Goal: Information Seeking & Learning: Compare options

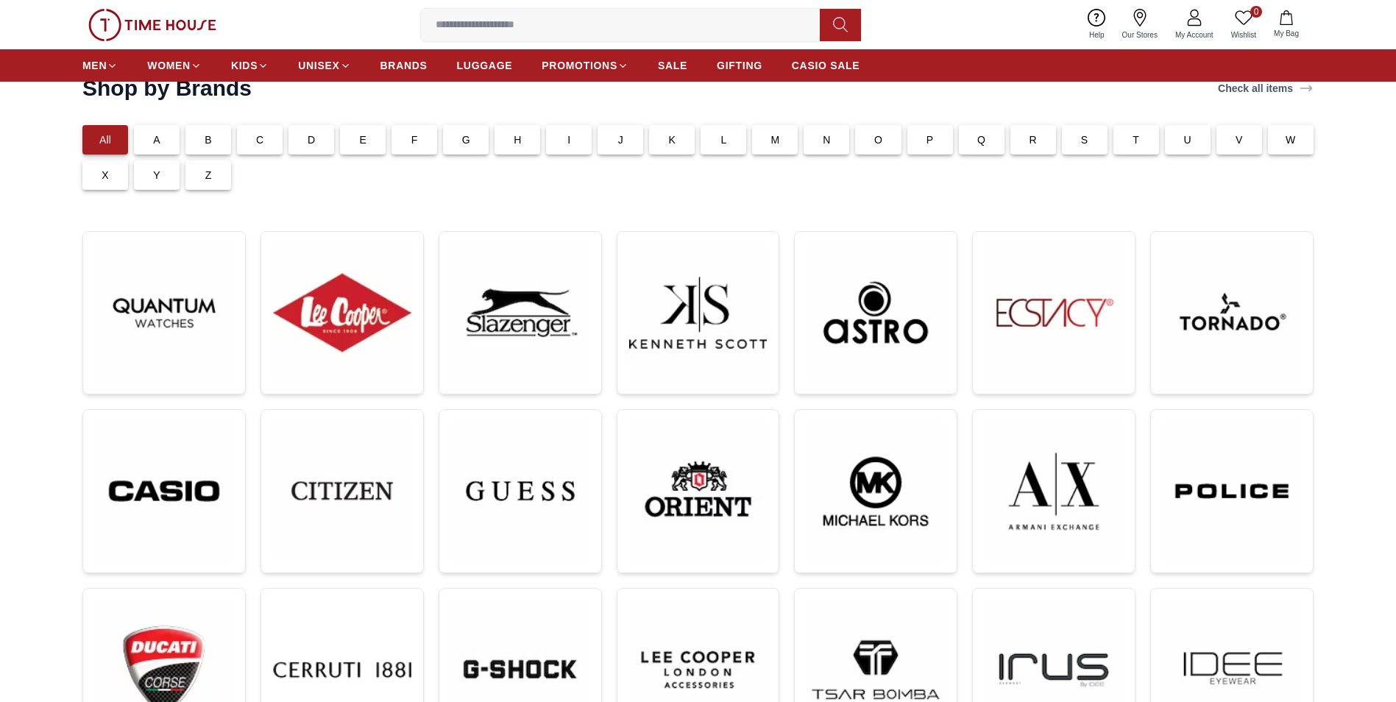
scroll to position [74, 0]
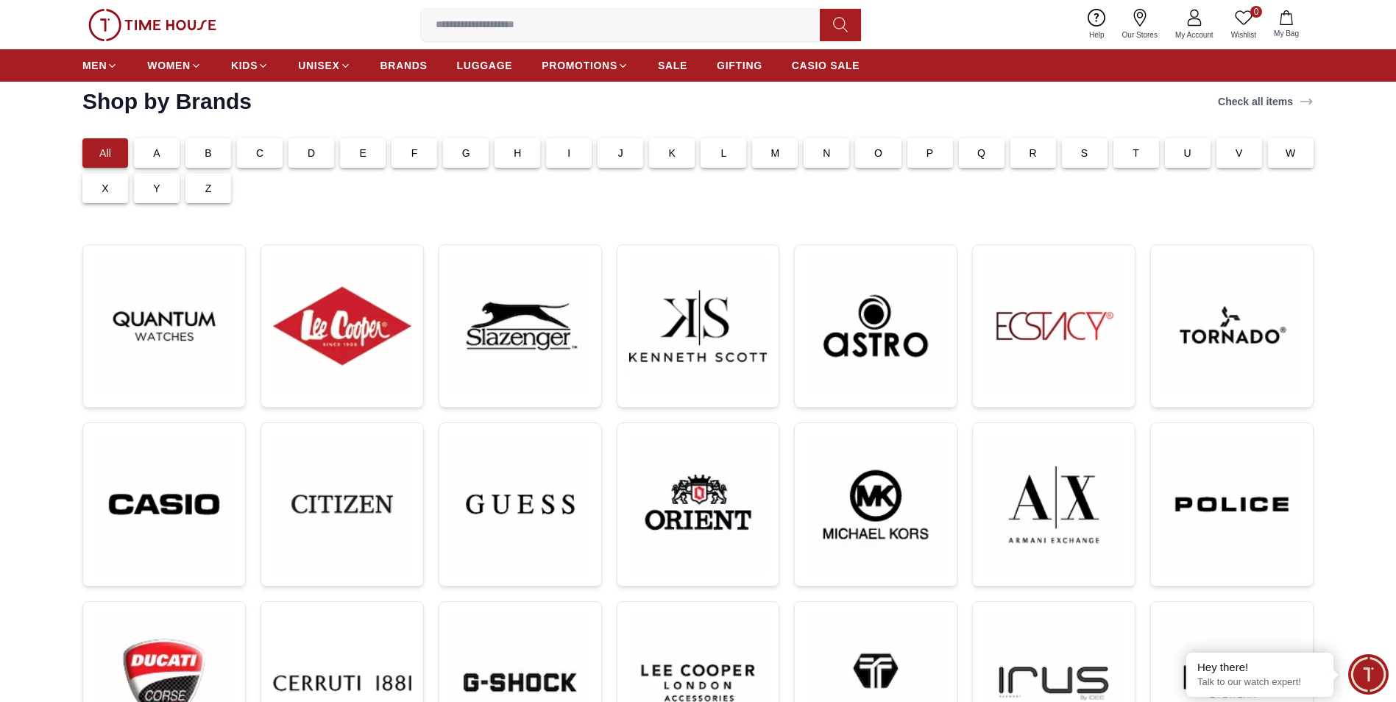
click at [425, 154] on div "F" at bounding box center [415, 152] width 46 height 29
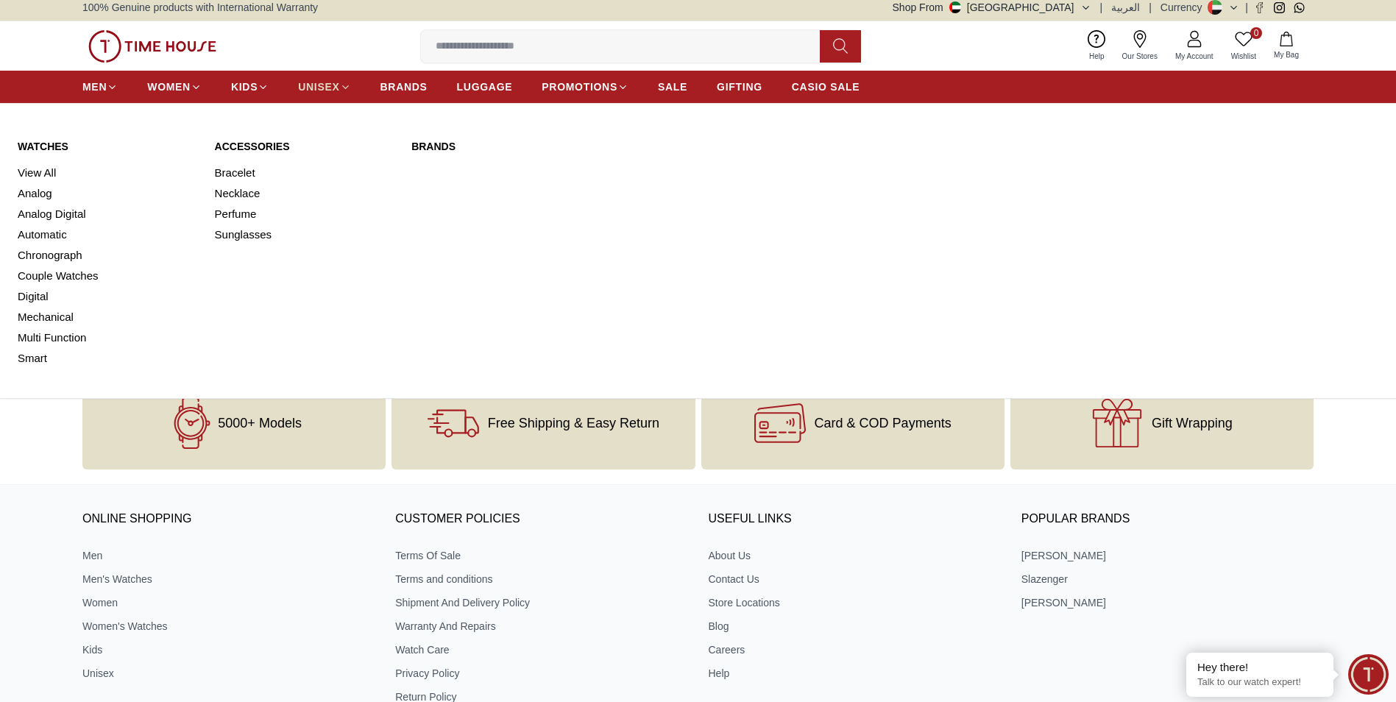
scroll to position [0, 0]
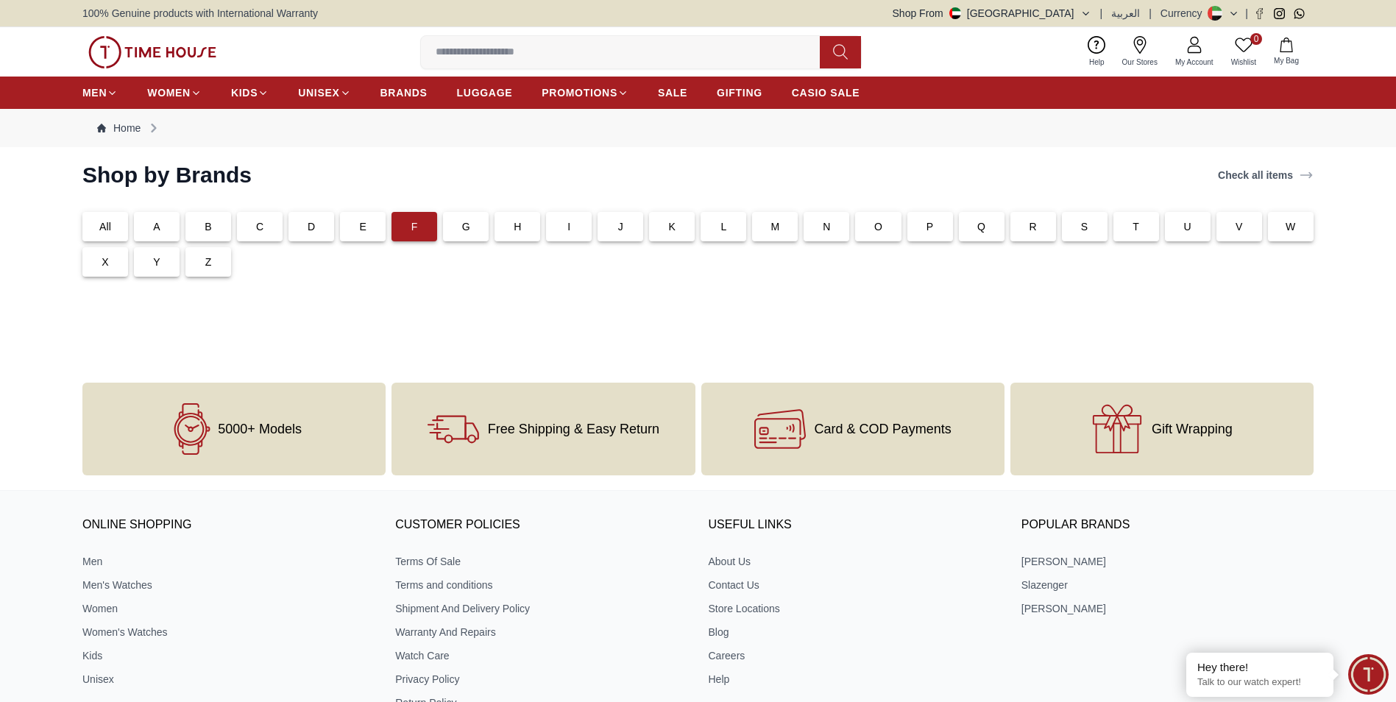
click at [105, 220] on p "All" at bounding box center [105, 226] width 12 height 15
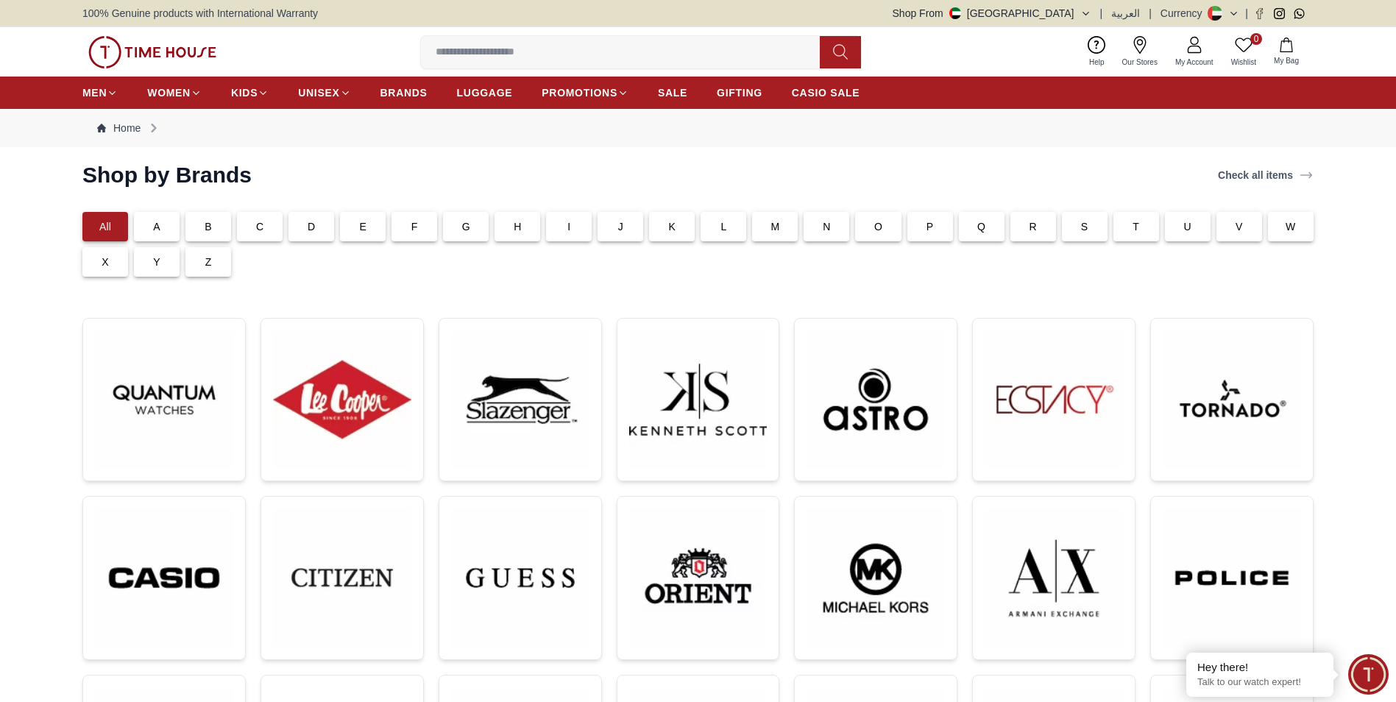
click at [500, 59] on input at bounding box center [626, 52] width 411 height 29
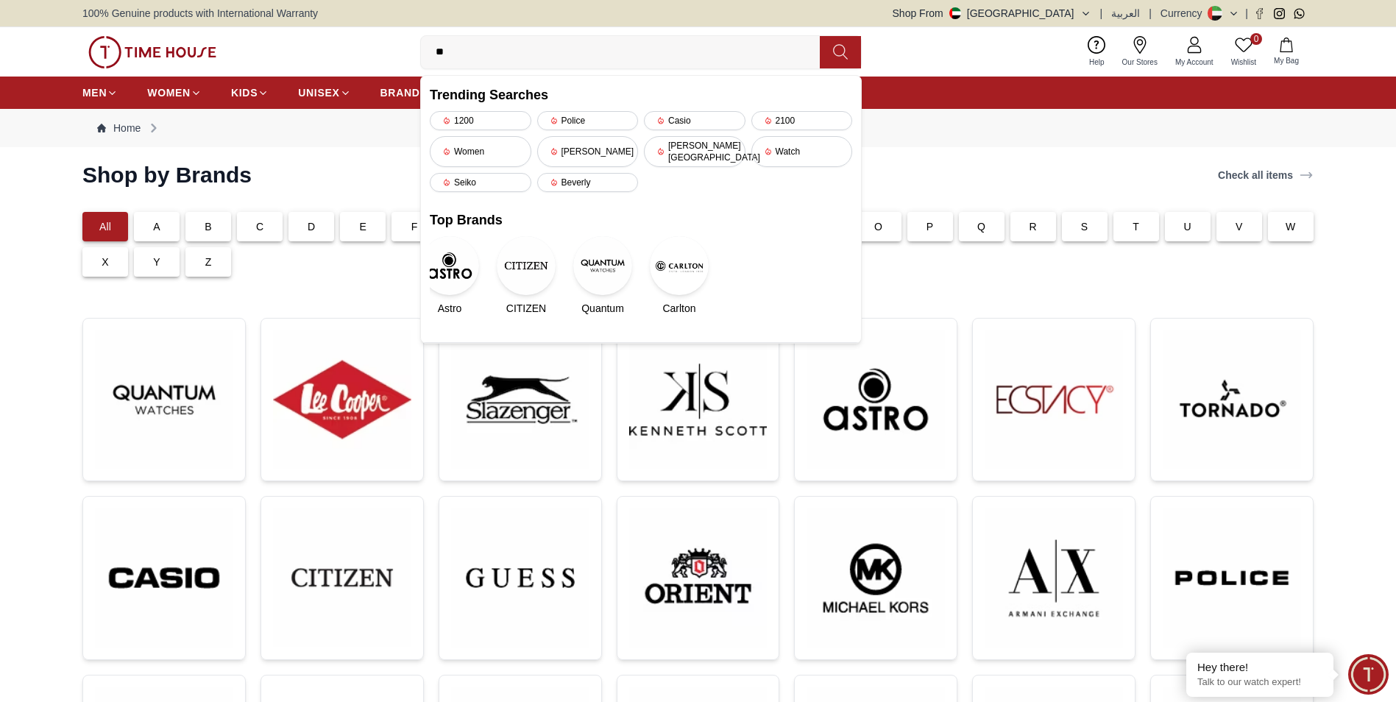
type input "*"
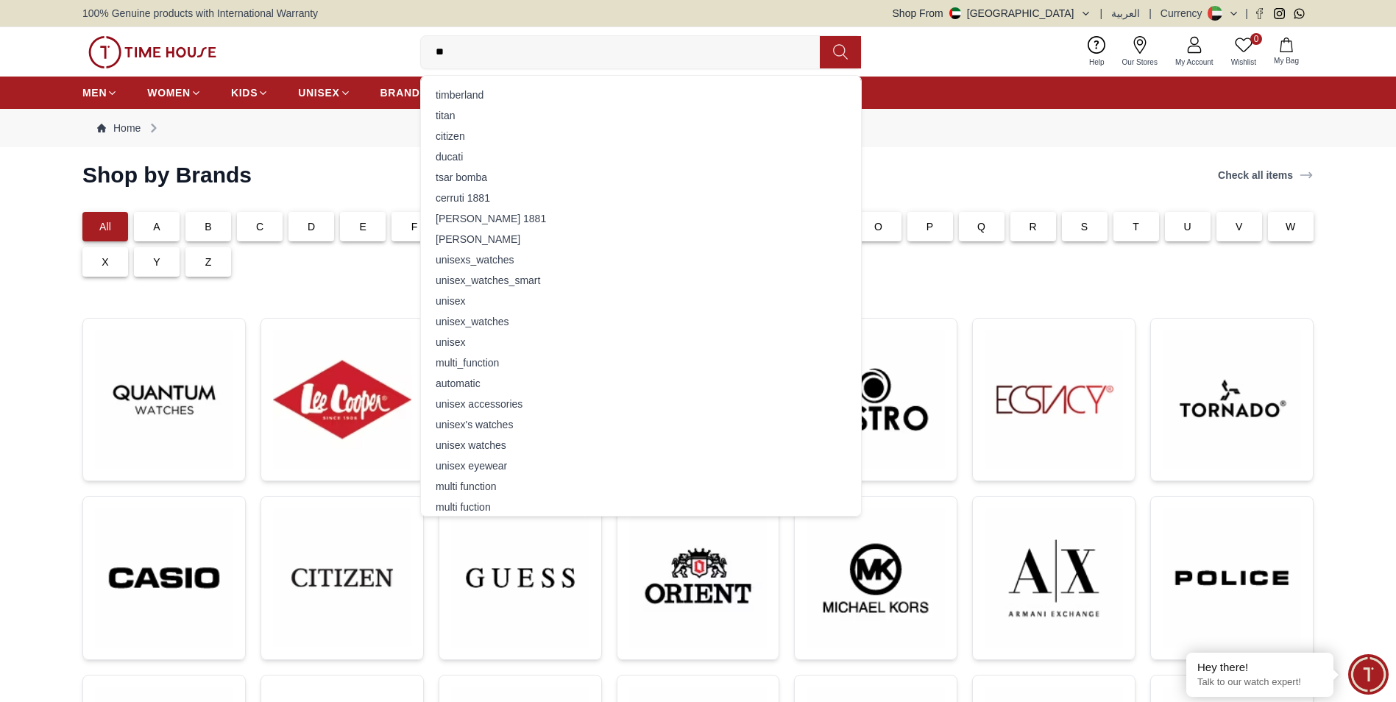
type input "*"
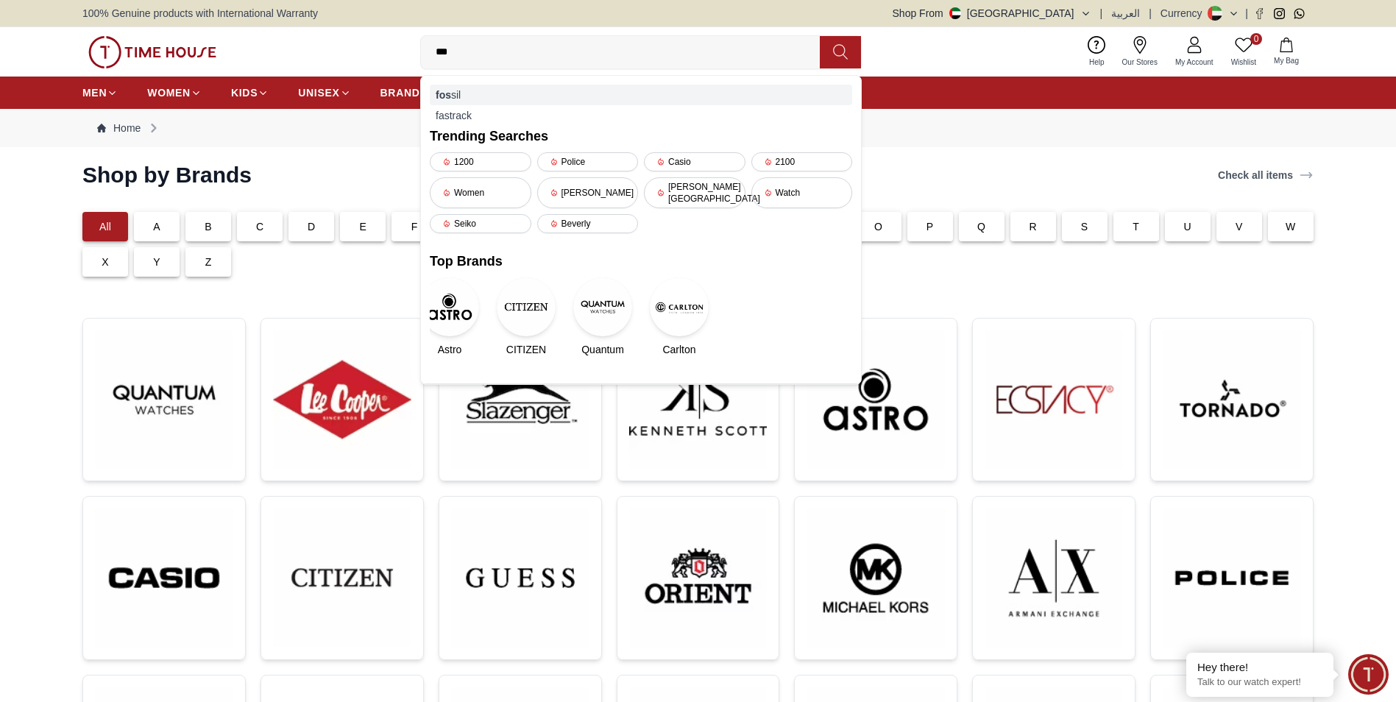
type input "***"
click at [468, 97] on div "fos sil" at bounding box center [641, 95] width 422 height 21
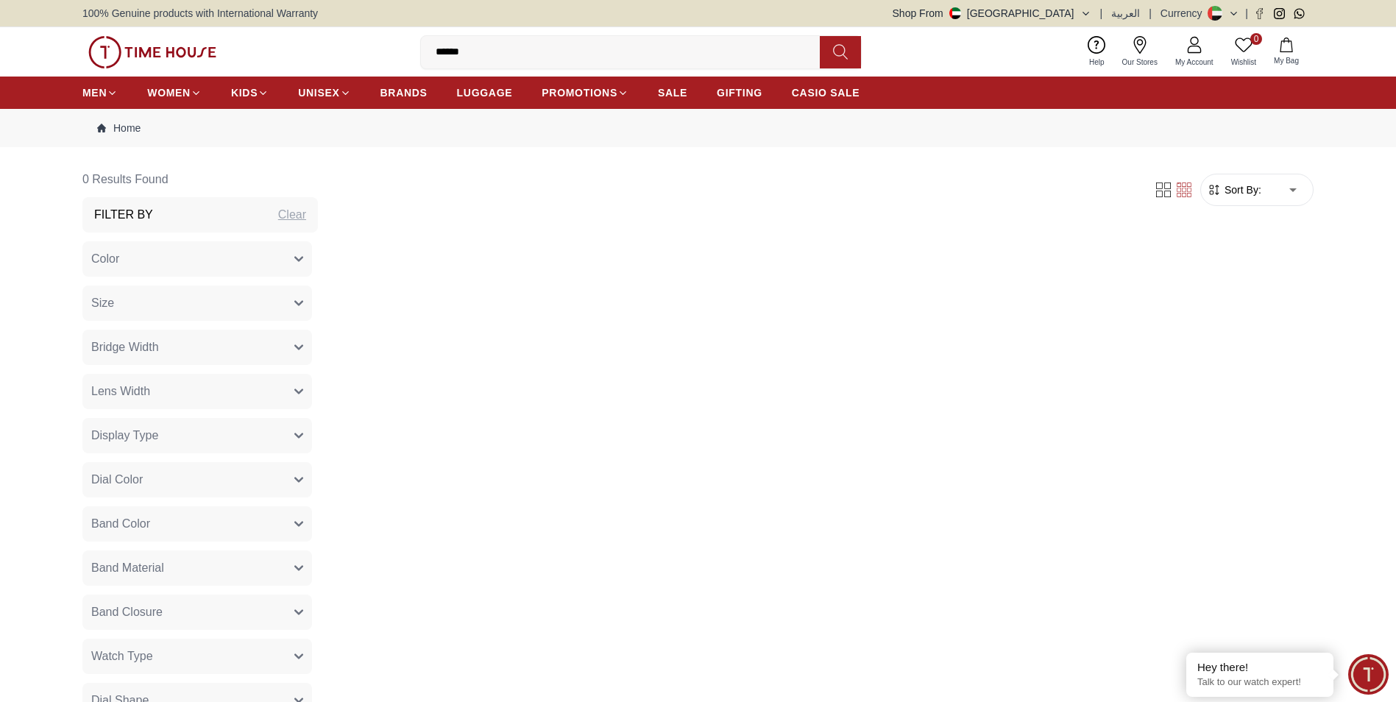
click at [845, 54] on icon at bounding box center [840, 51] width 15 height 17
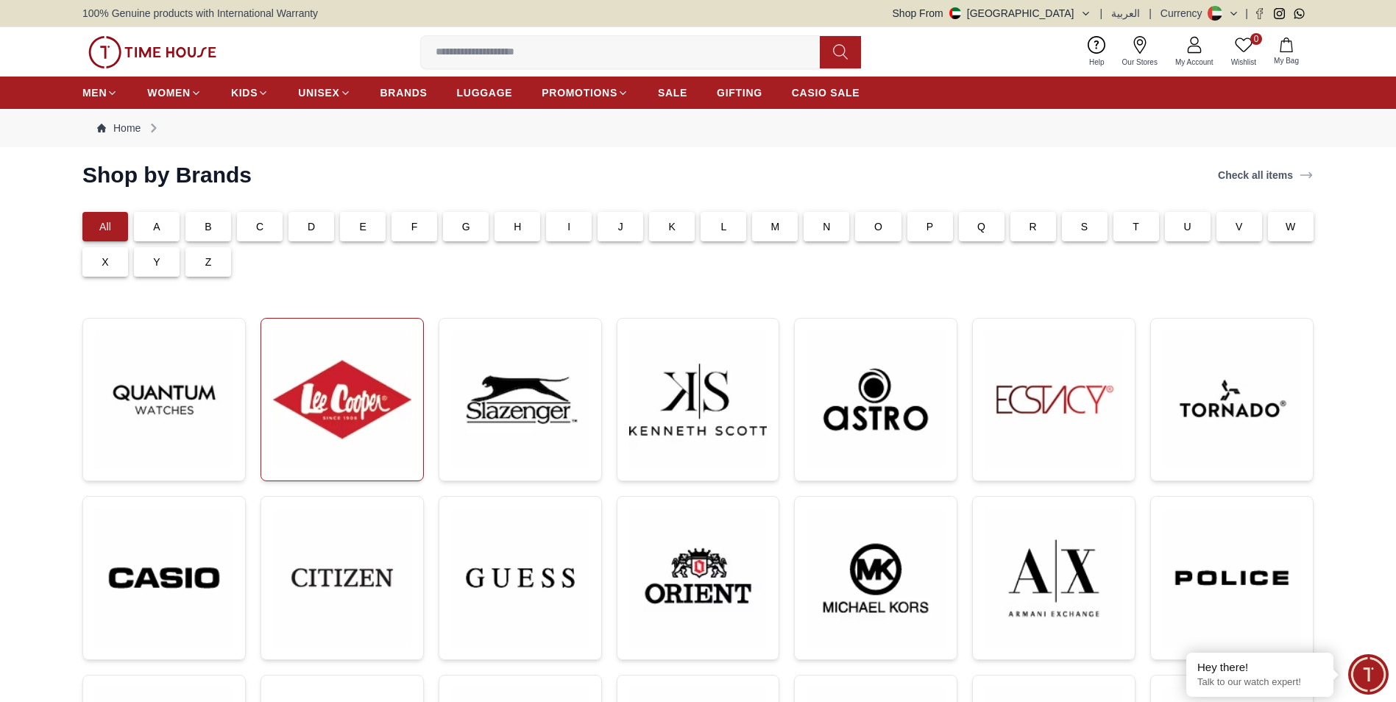
click at [382, 418] on img at bounding box center [342, 399] width 138 height 138
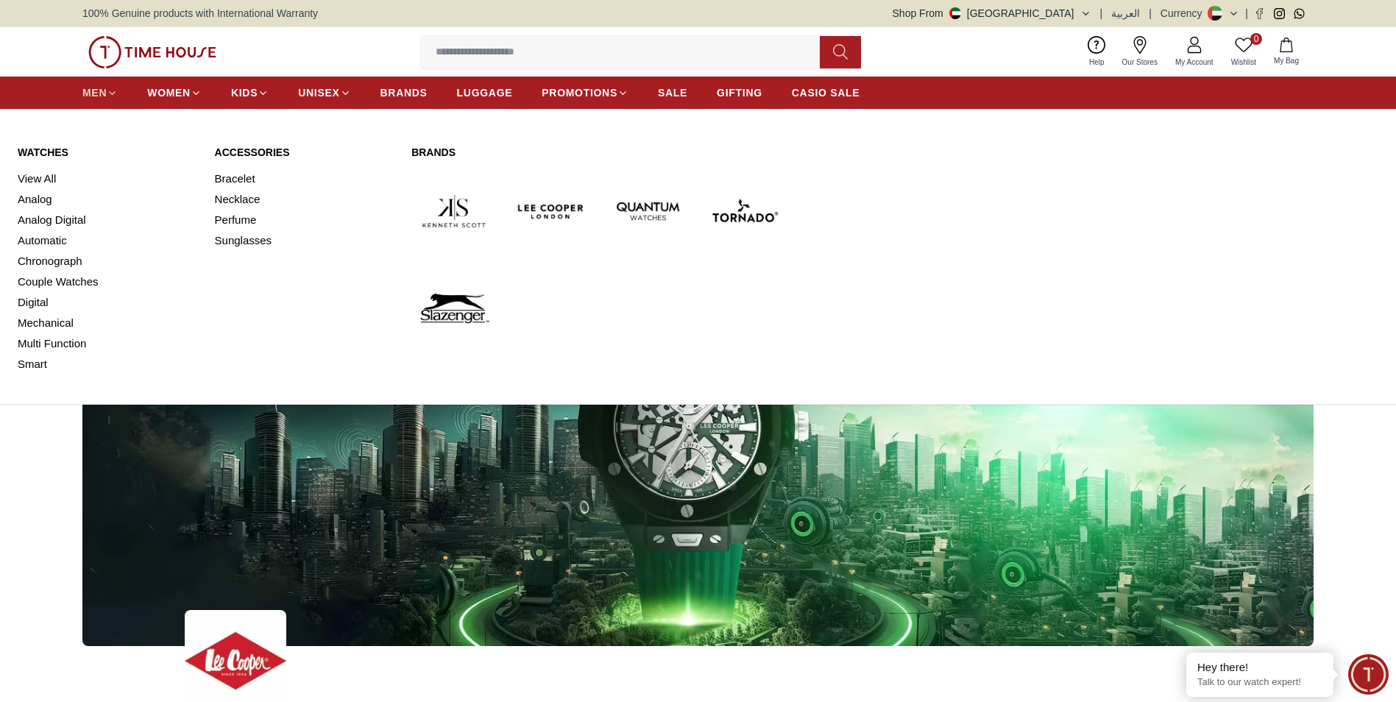
click at [97, 88] on span "MEN" at bounding box center [94, 92] width 24 height 15
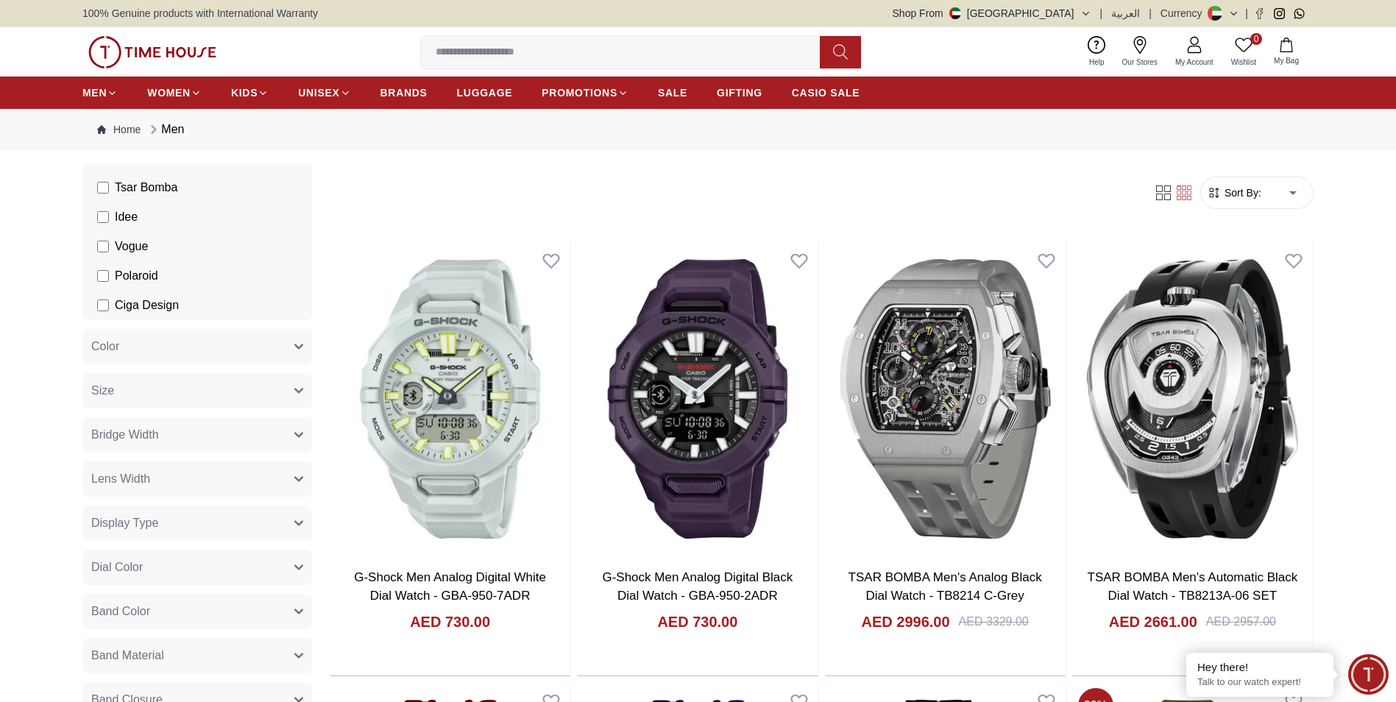
scroll to position [662, 0]
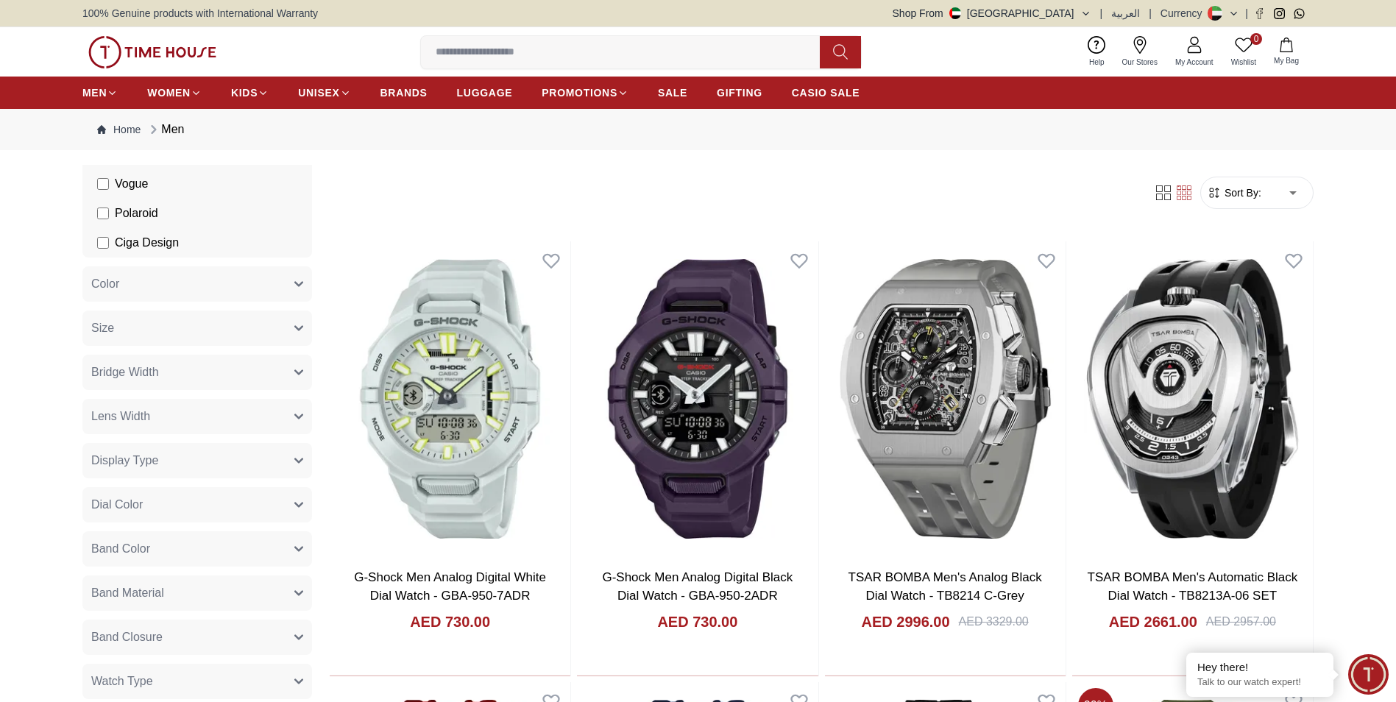
click at [294, 280] on icon "button" at bounding box center [298, 284] width 9 height 9
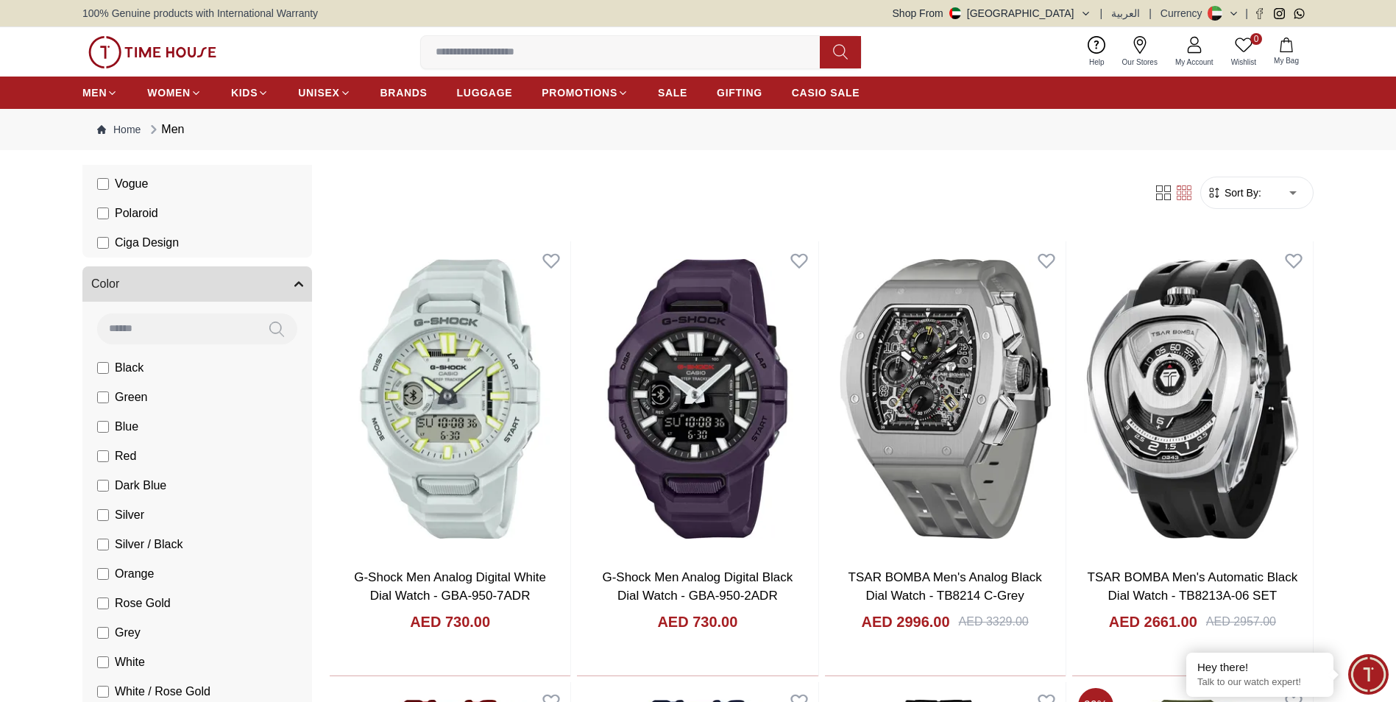
click at [250, 291] on button "Color" at bounding box center [197, 283] width 230 height 35
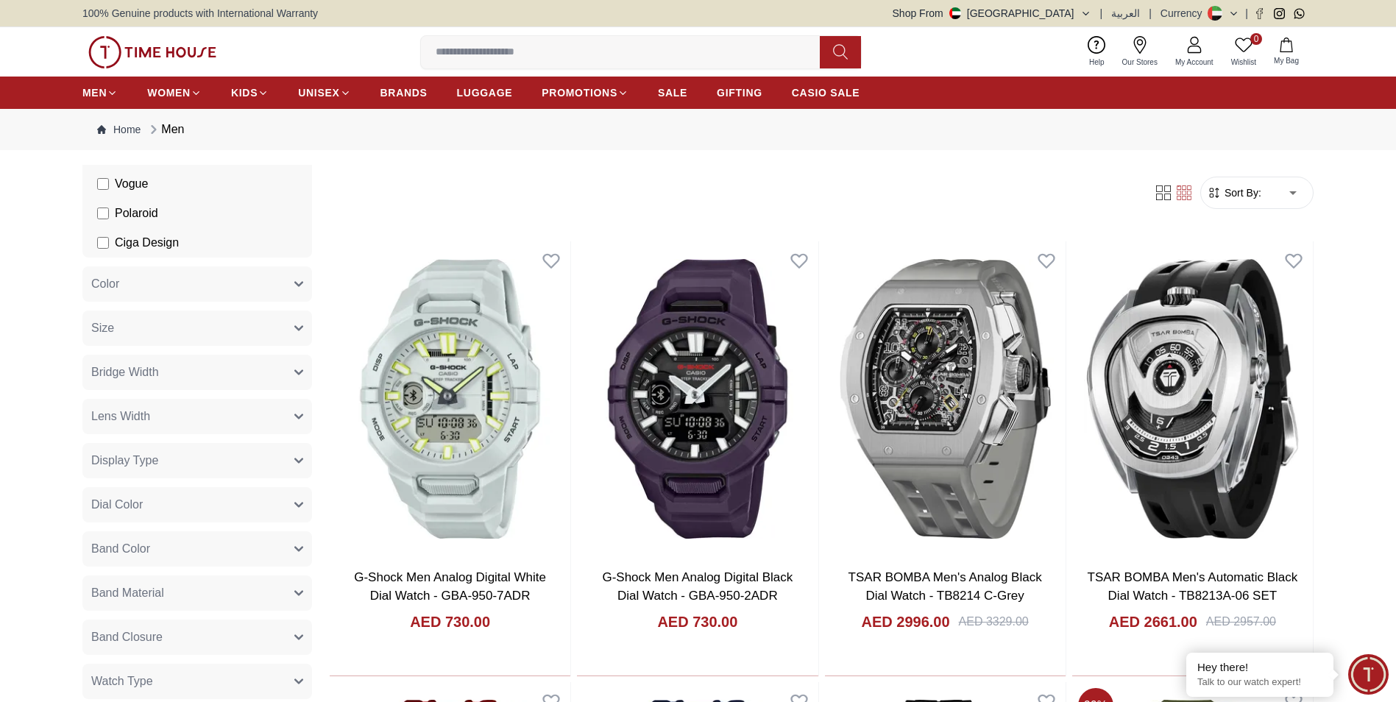
click at [282, 325] on button "Size" at bounding box center [197, 328] width 230 height 35
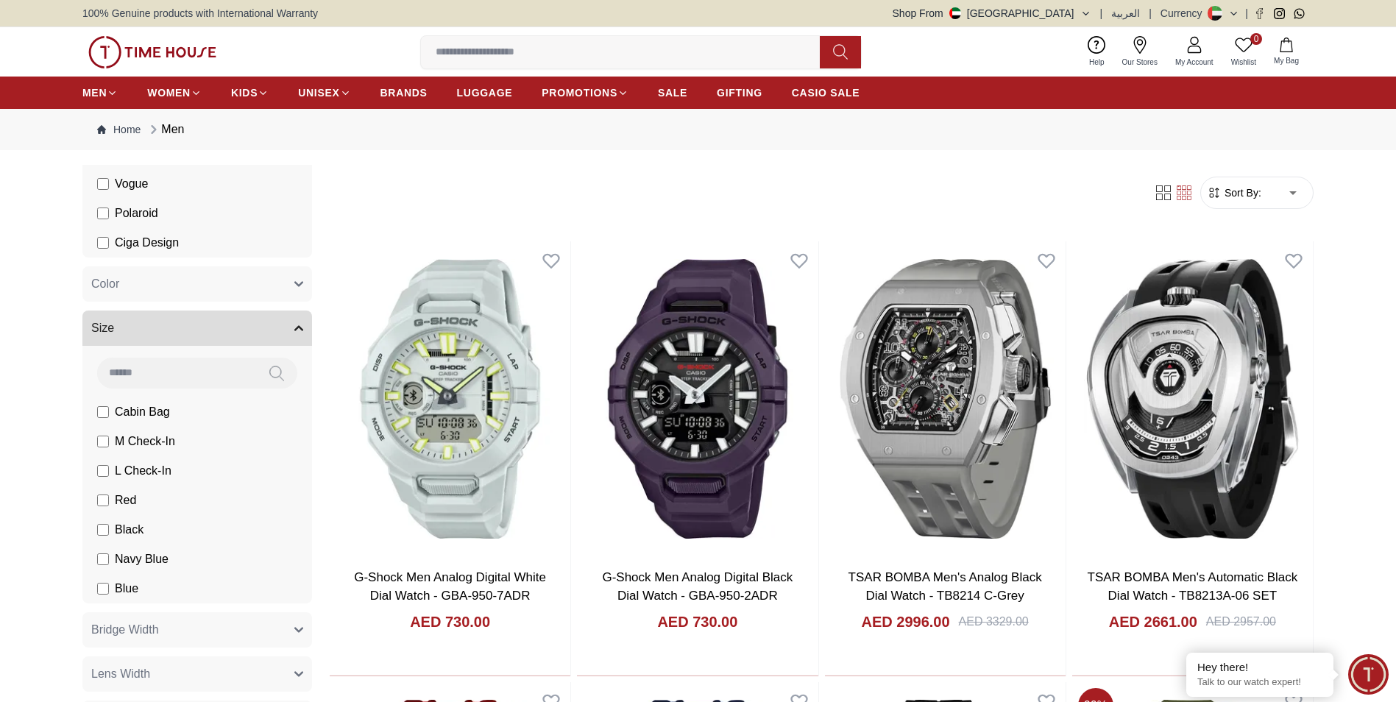
click at [277, 324] on button "Size" at bounding box center [197, 328] width 230 height 35
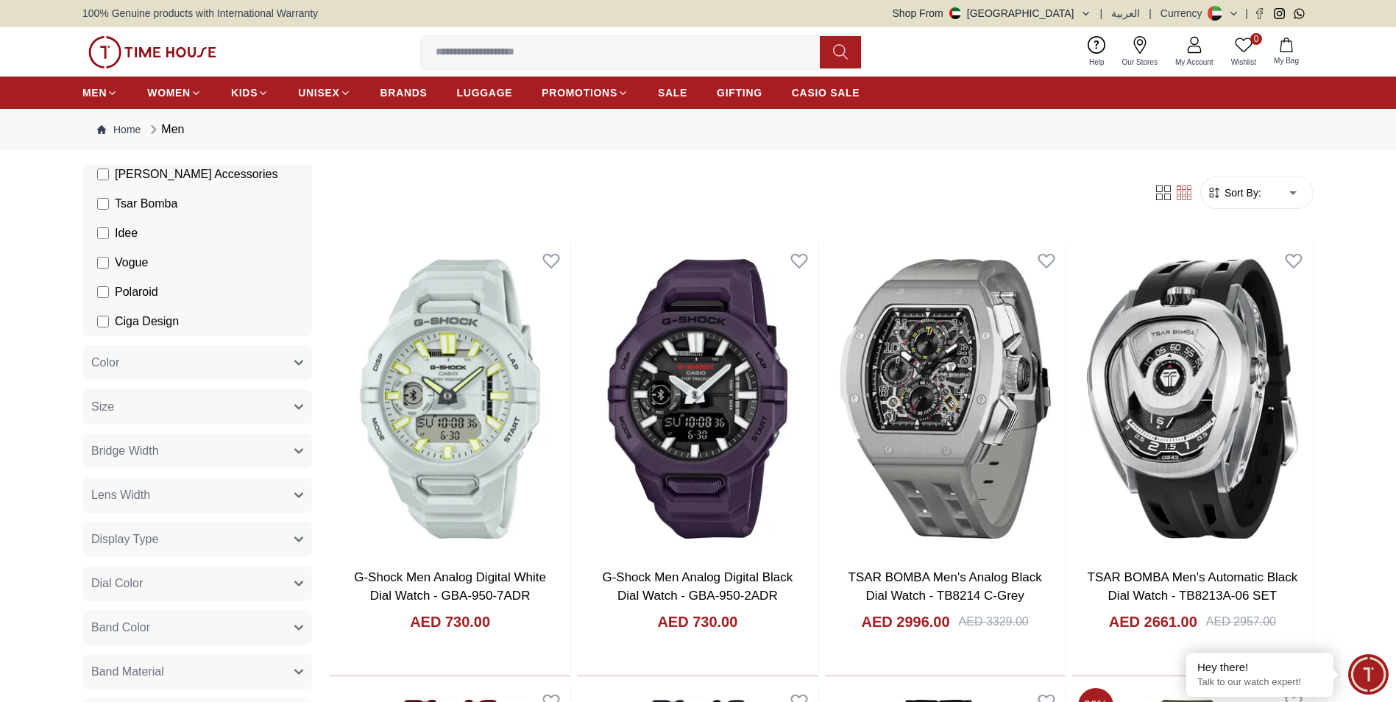
scroll to position [589, 0]
click at [278, 352] on button "Color" at bounding box center [197, 357] width 230 height 35
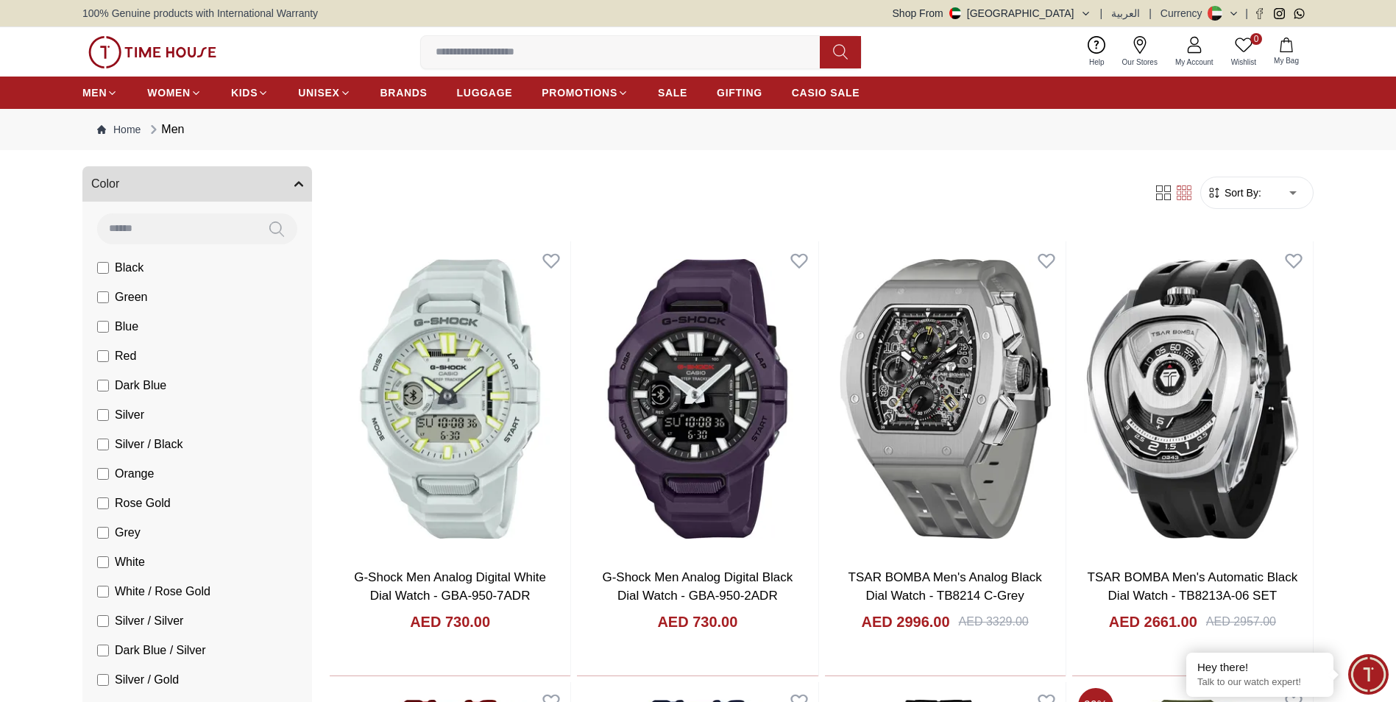
scroll to position [736, 0]
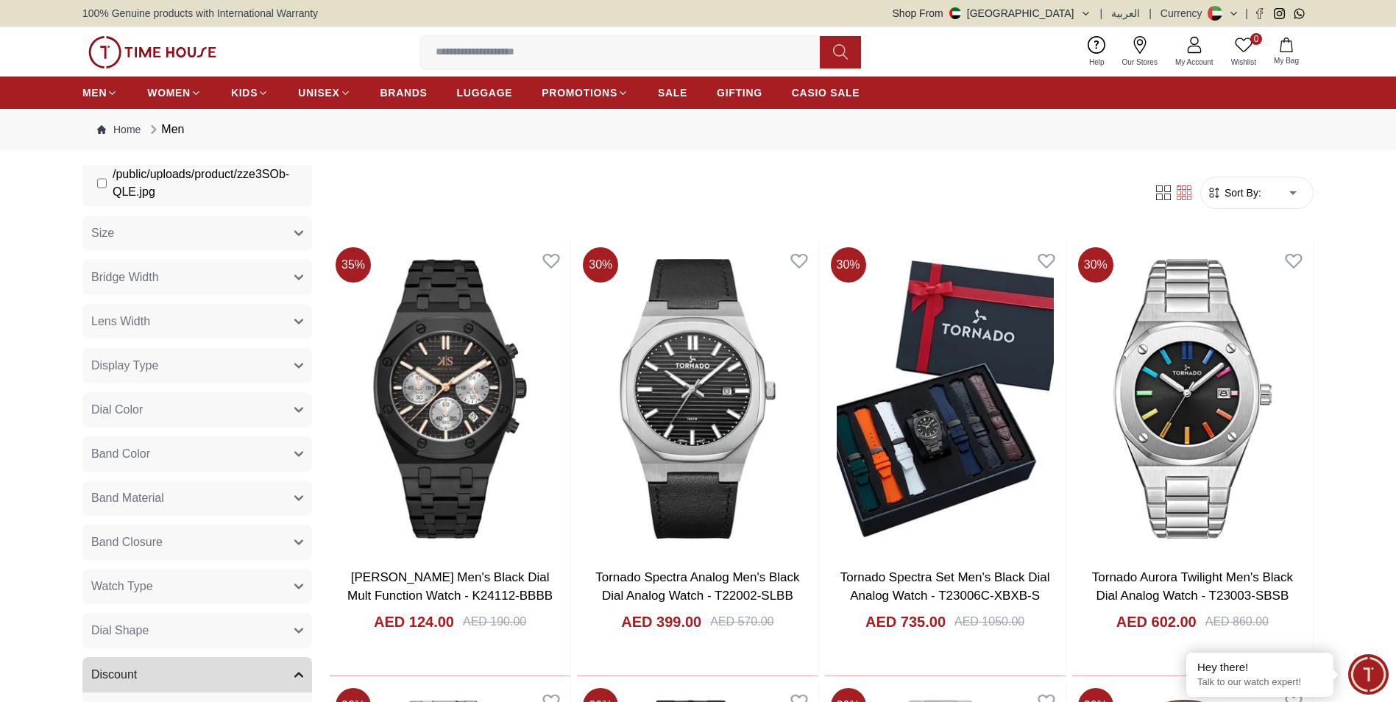
scroll to position [3017, 0]
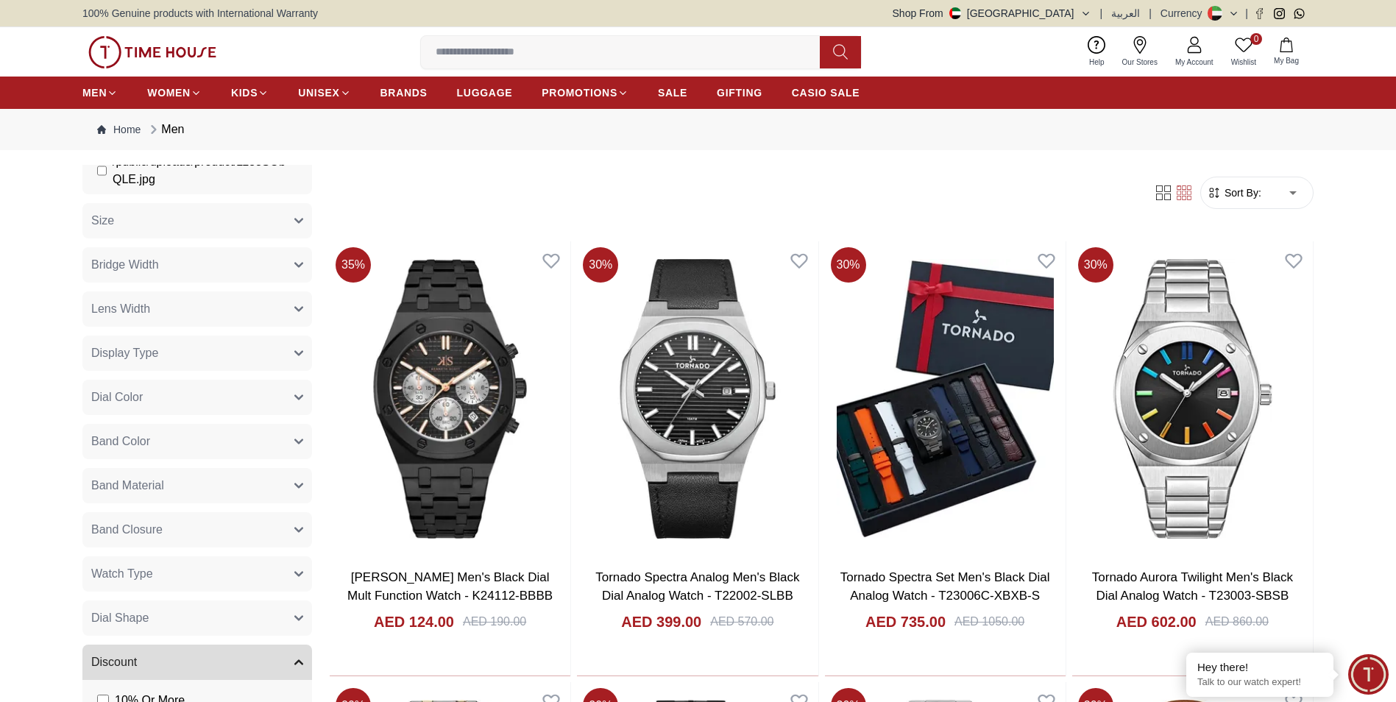
click at [283, 232] on button "Size" at bounding box center [197, 220] width 230 height 35
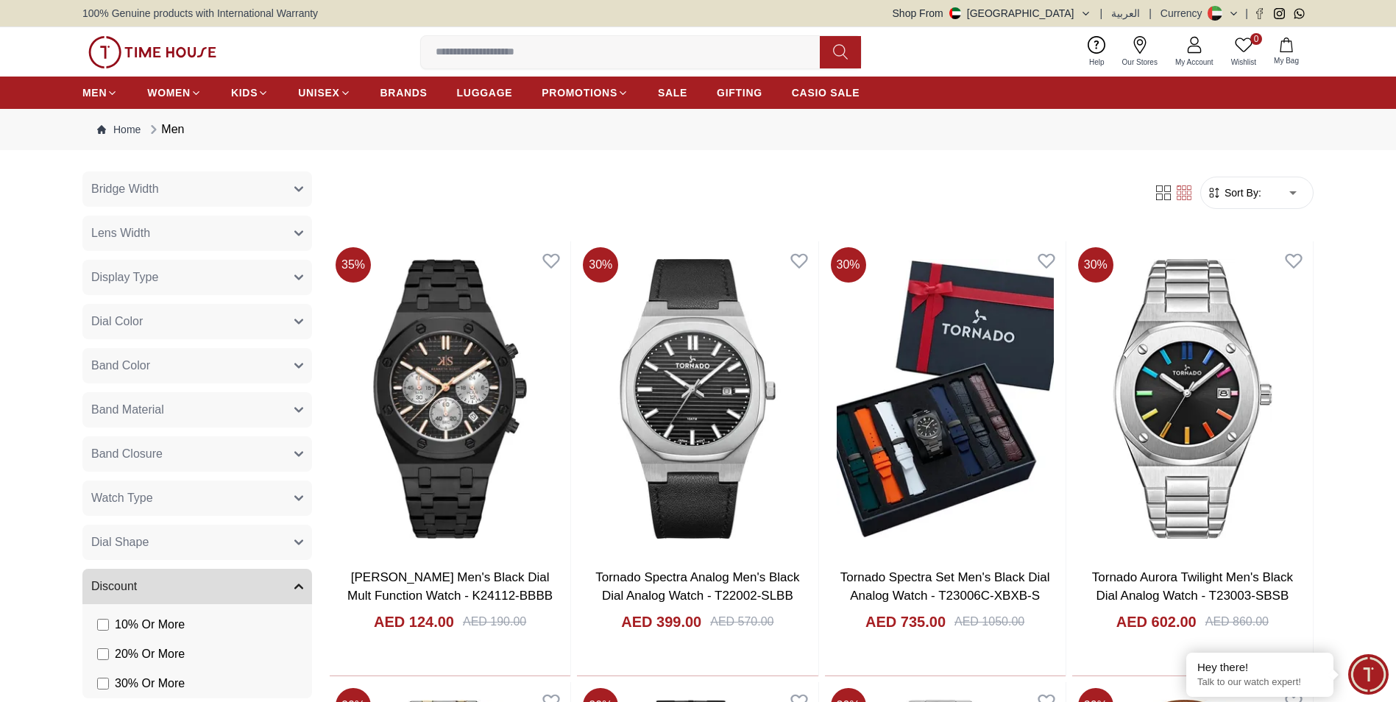
scroll to position [3312, 0]
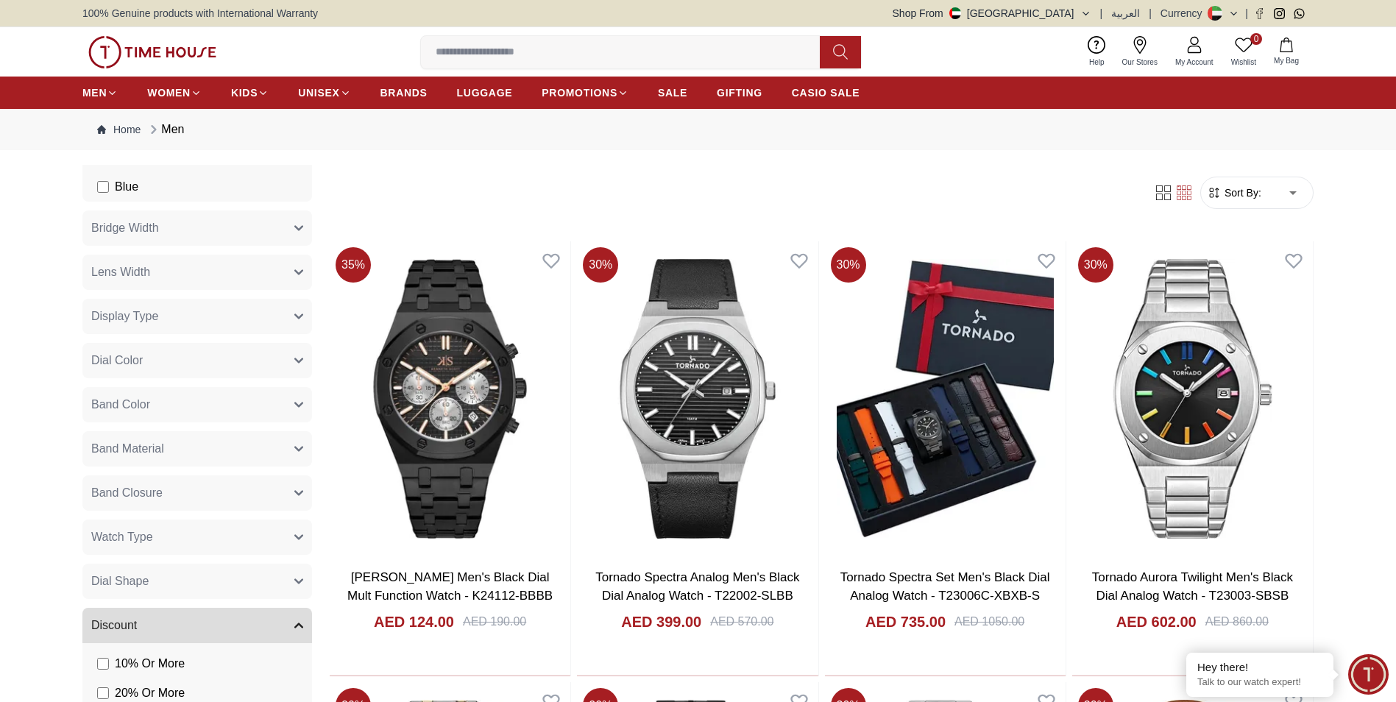
click at [286, 543] on button "Watch Type" at bounding box center [197, 537] width 230 height 35
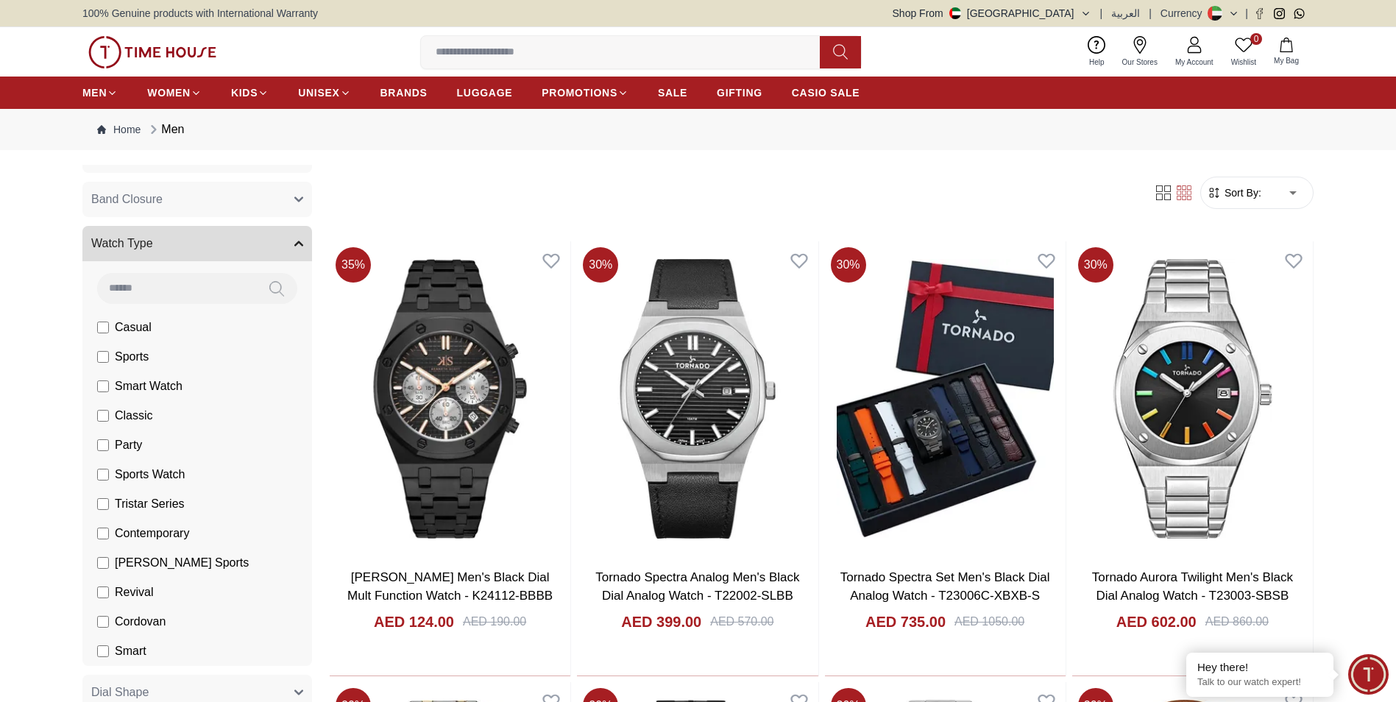
scroll to position [3606, 0]
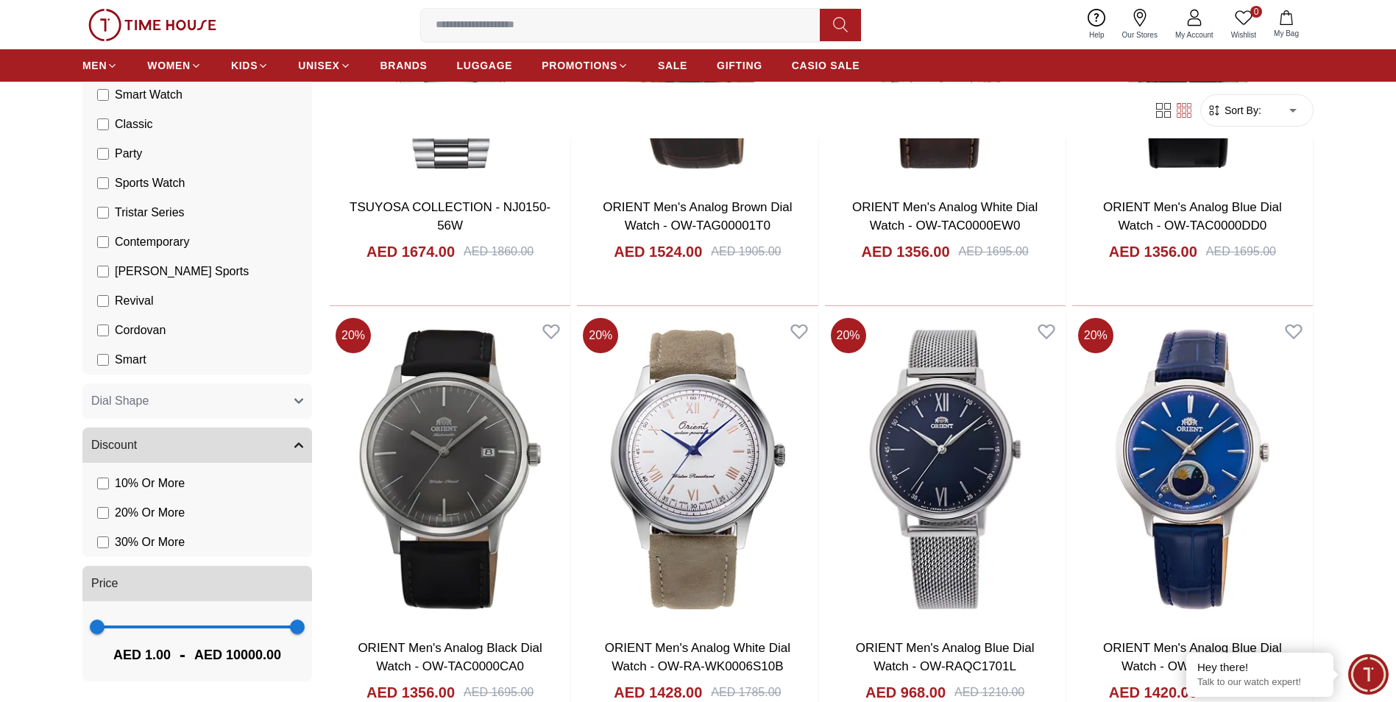
scroll to position [589, 0]
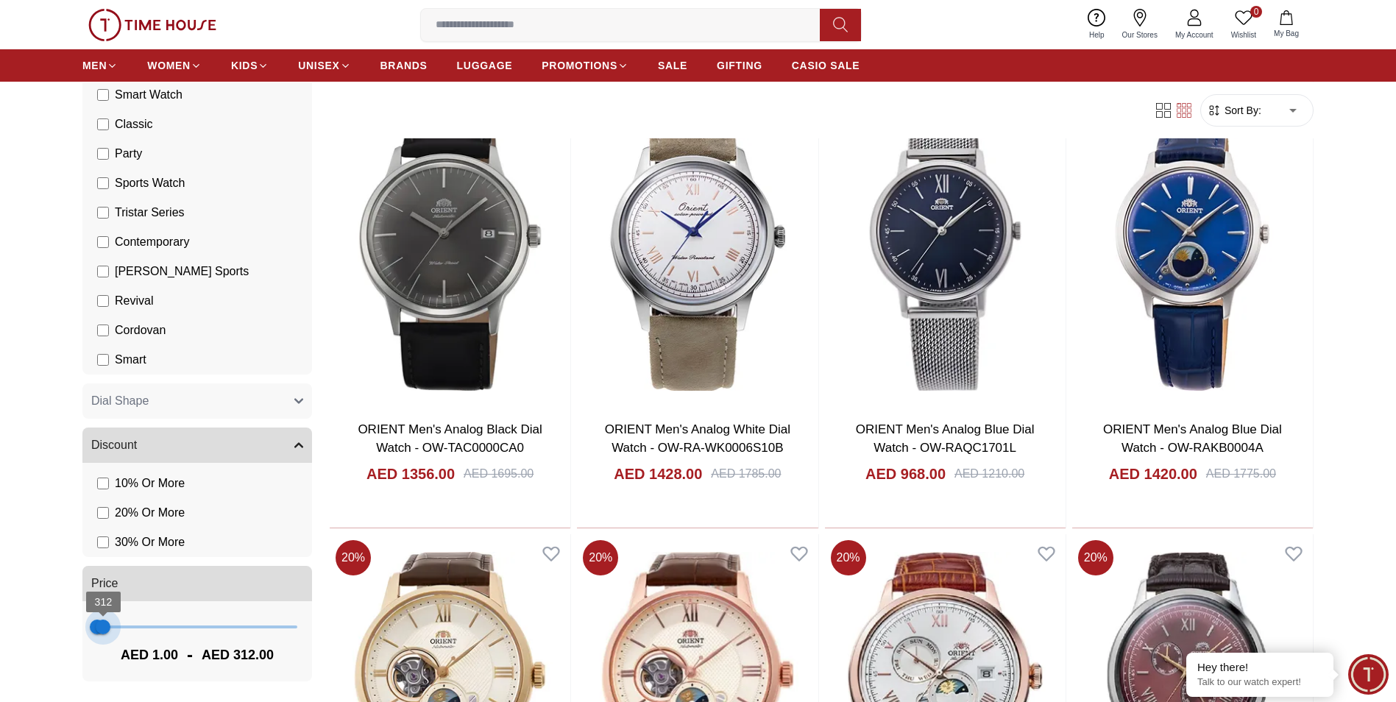
type input "***"
drag, startPoint x: 283, startPoint y: 622, endPoint x: 104, endPoint y: 629, distance: 179.0
click at [104, 629] on span "351" at bounding box center [104, 627] width 15 height 15
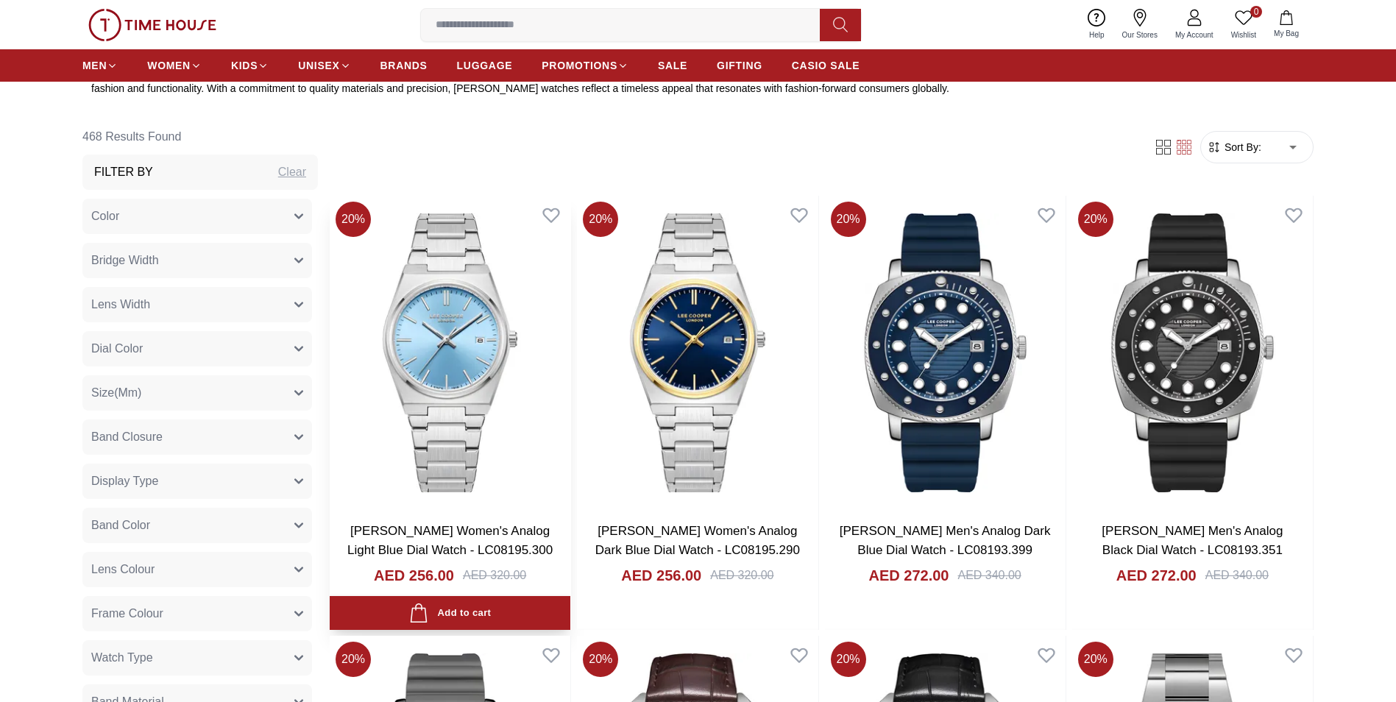
scroll to position [736, 0]
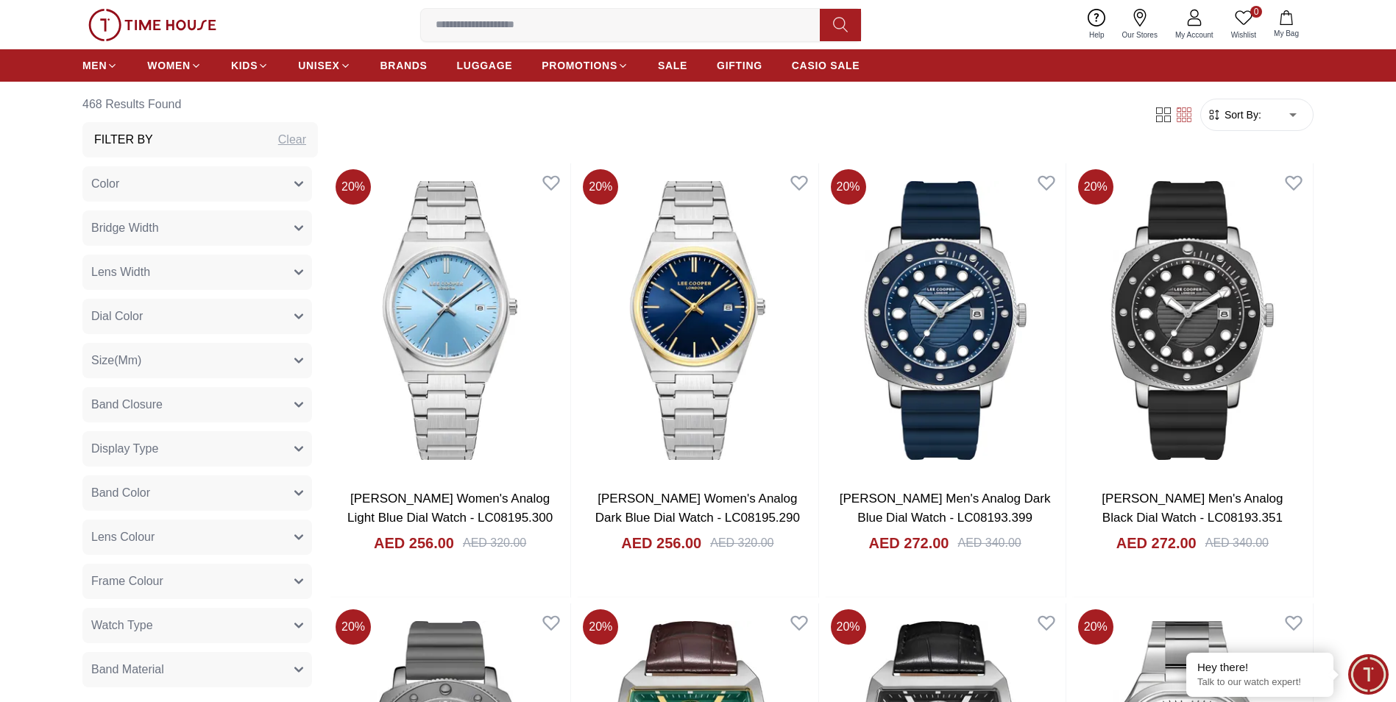
click at [294, 185] on icon "button" at bounding box center [298, 184] width 9 height 9
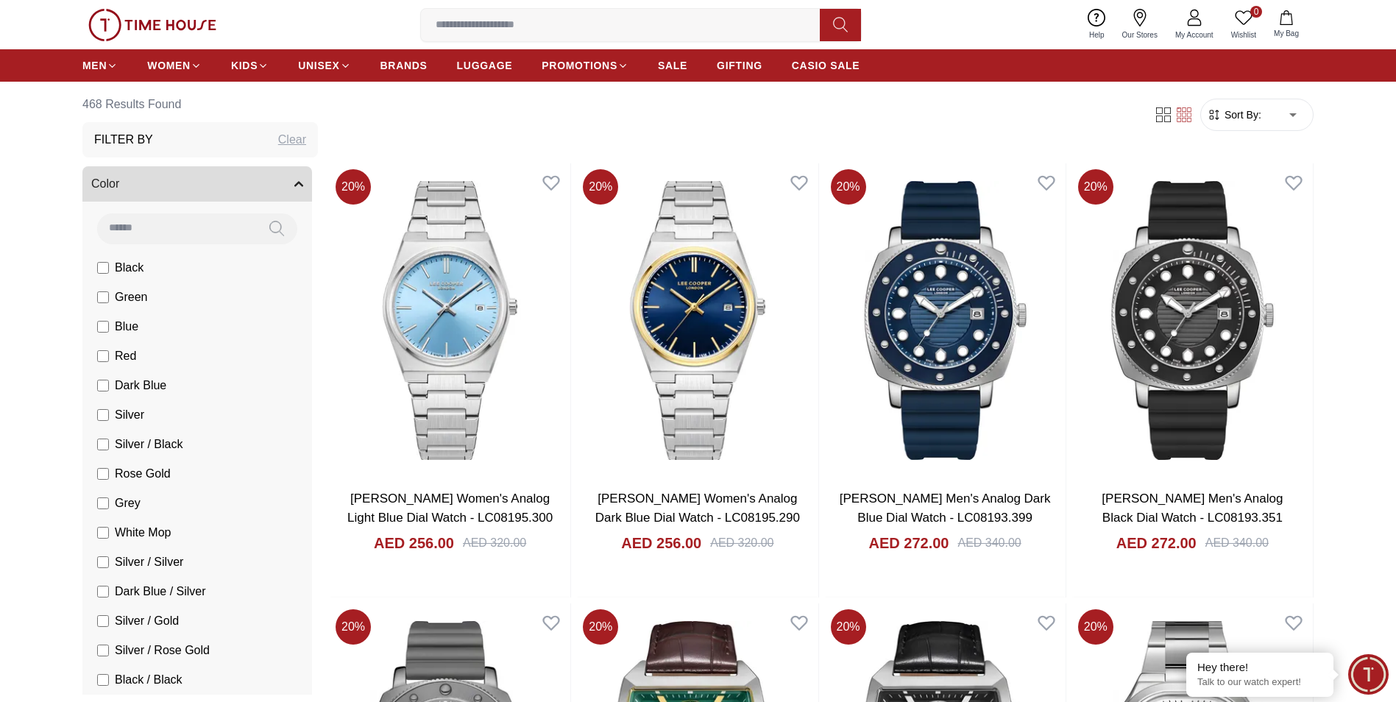
click at [295, 185] on icon "button" at bounding box center [298, 184] width 7 height 4
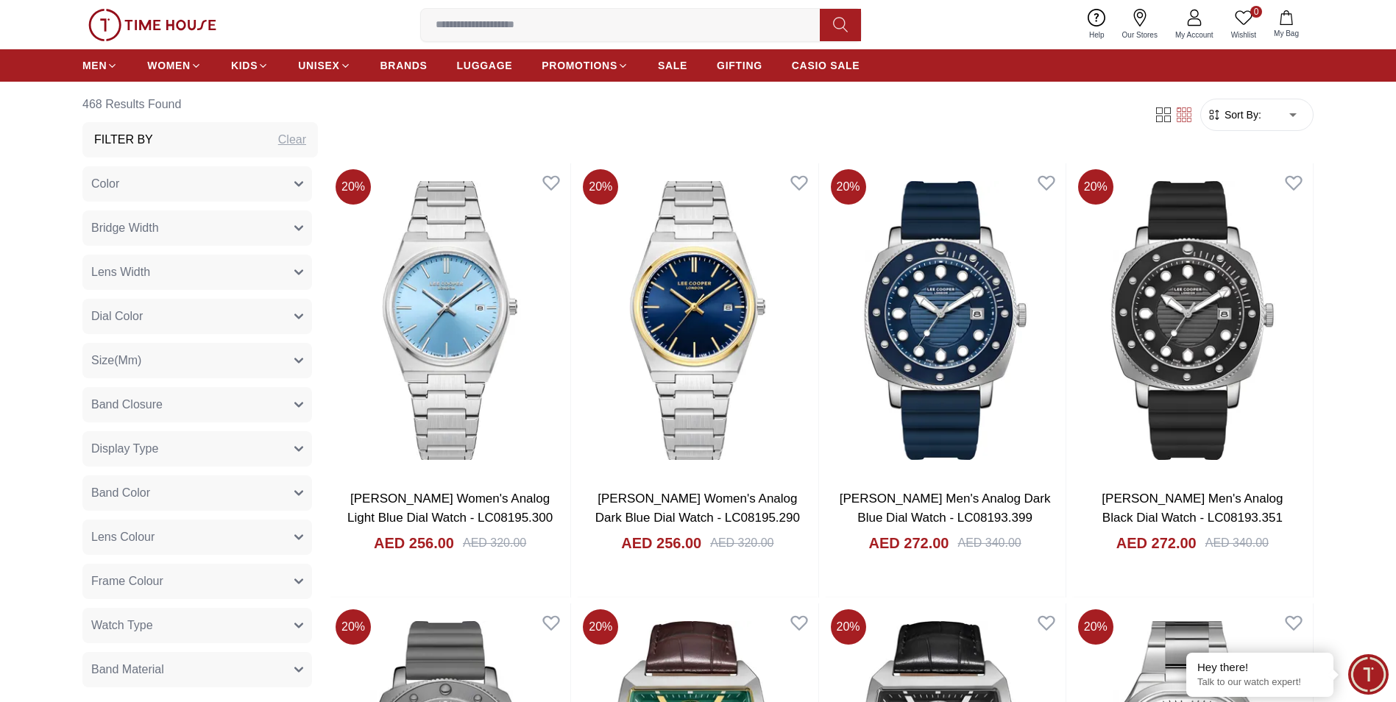
scroll to position [74, 0]
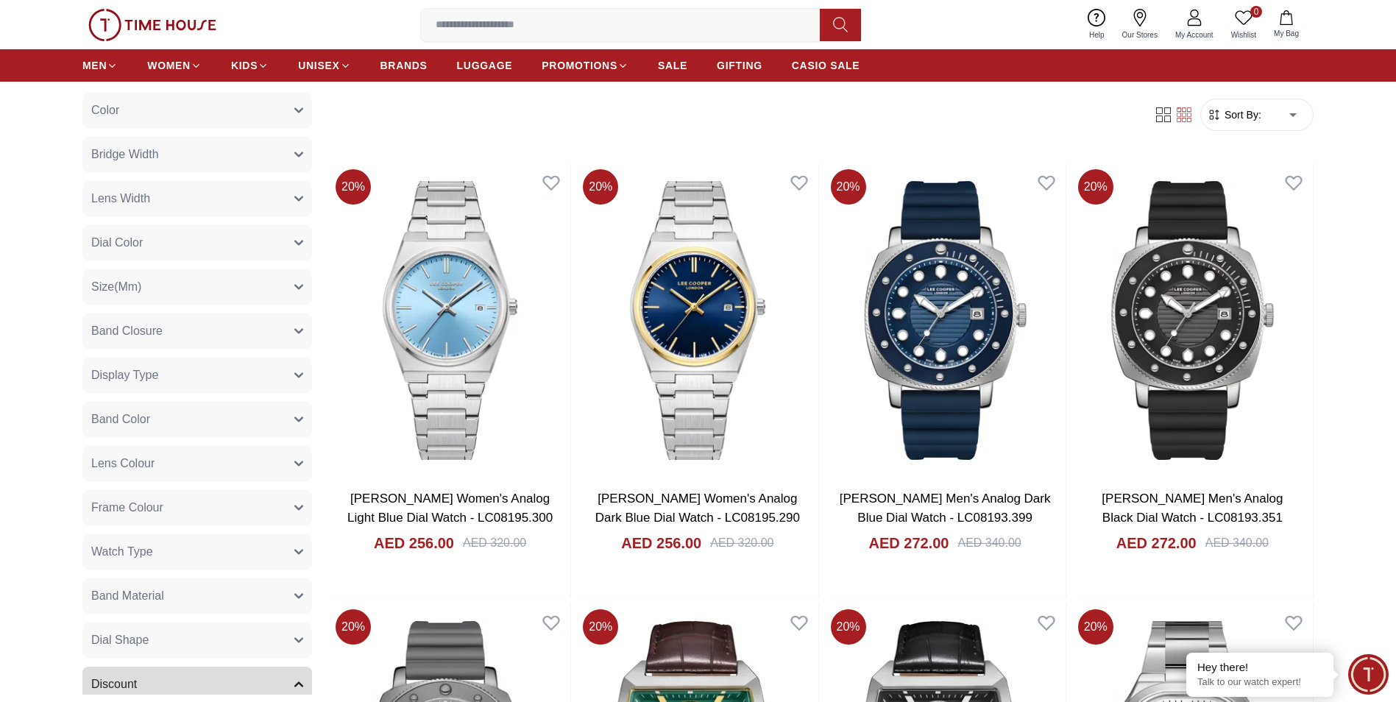
click at [284, 292] on button "Size(Mm)" at bounding box center [197, 286] width 230 height 35
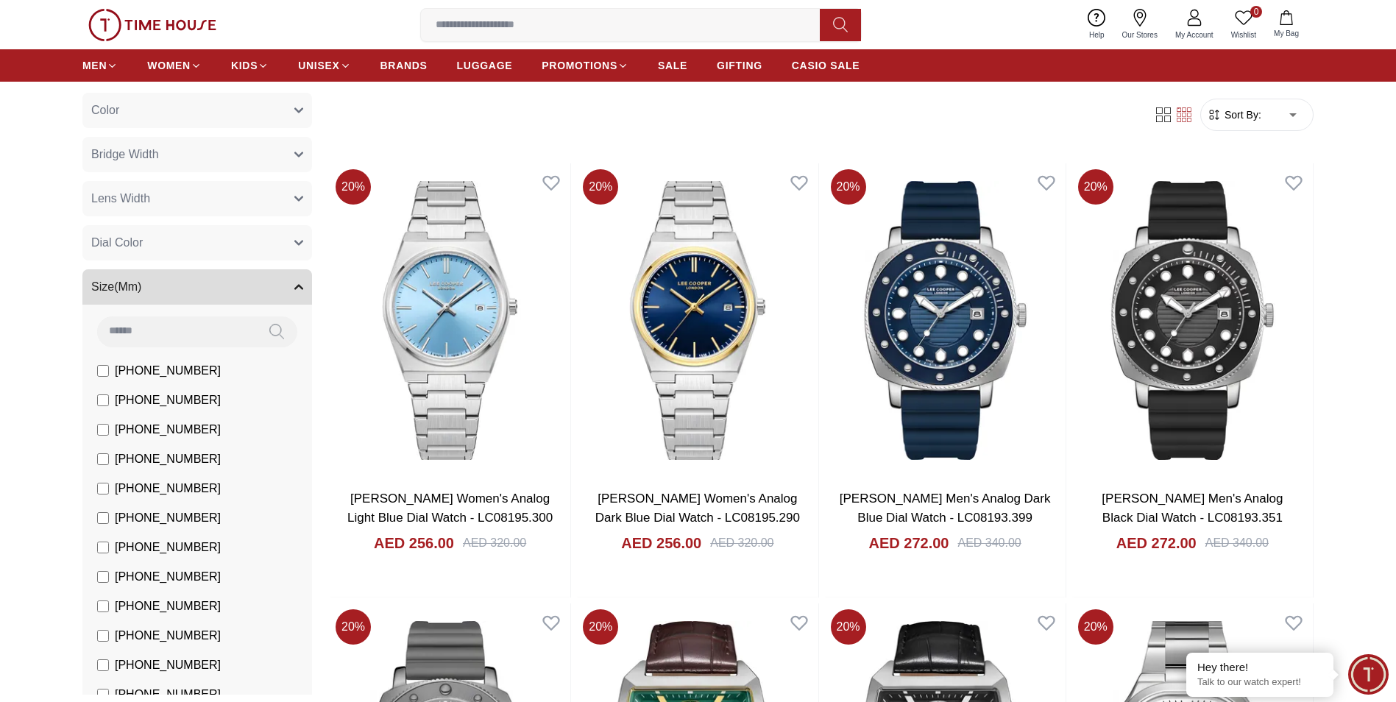
scroll to position [147, 0]
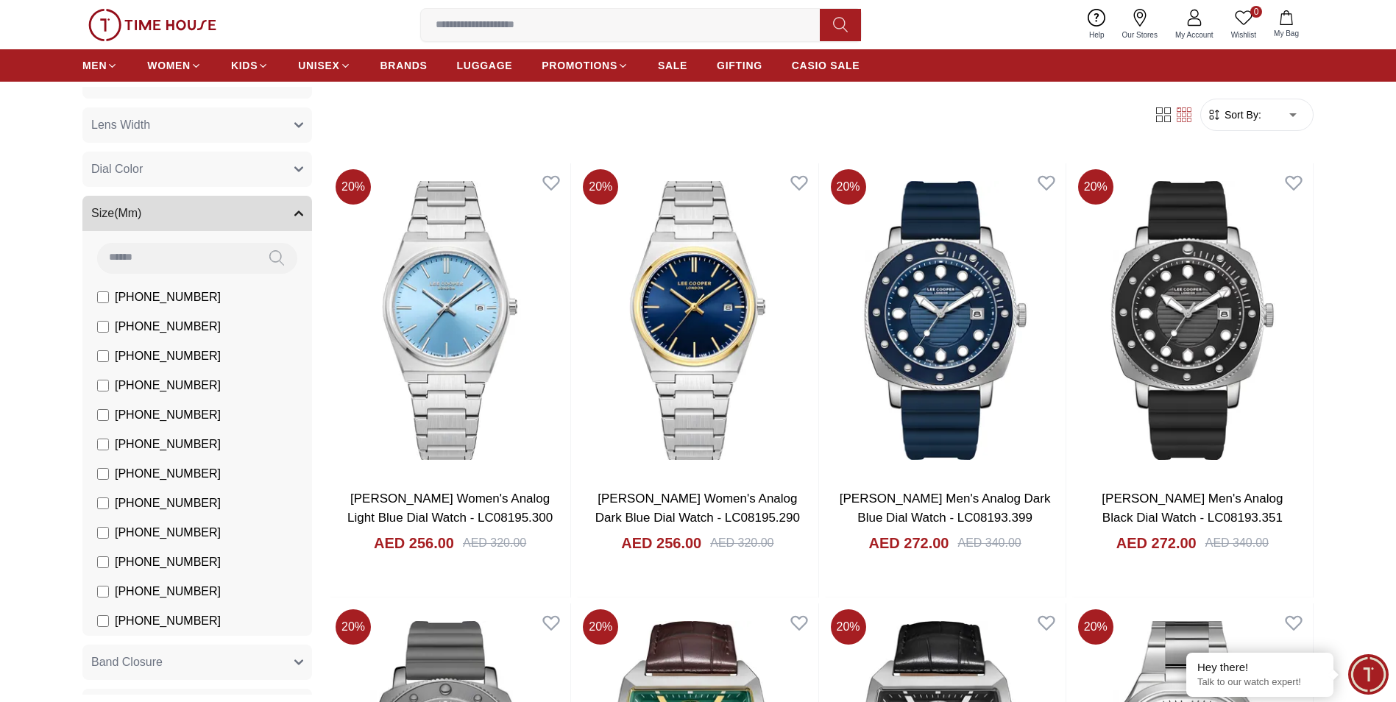
click at [269, 209] on button "Size(Mm)" at bounding box center [197, 213] width 230 height 35
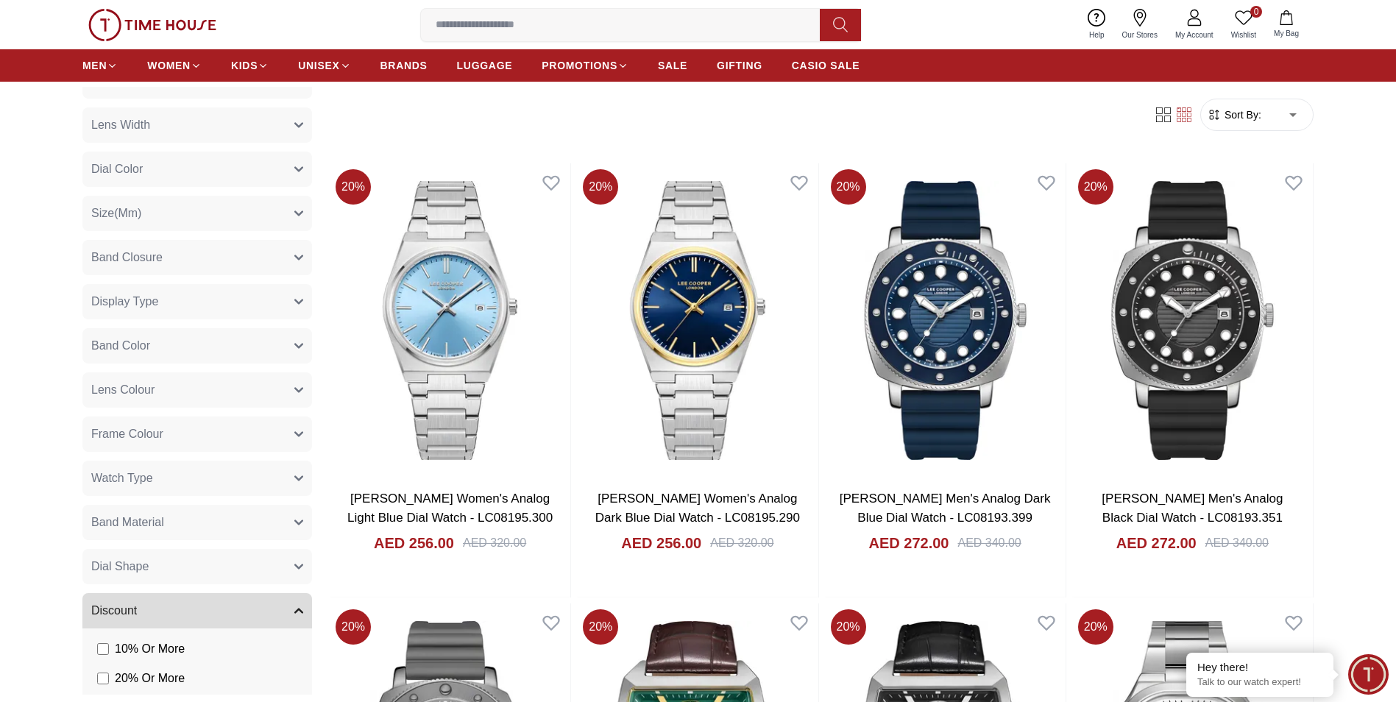
click at [278, 304] on button "Display Type" at bounding box center [197, 301] width 230 height 35
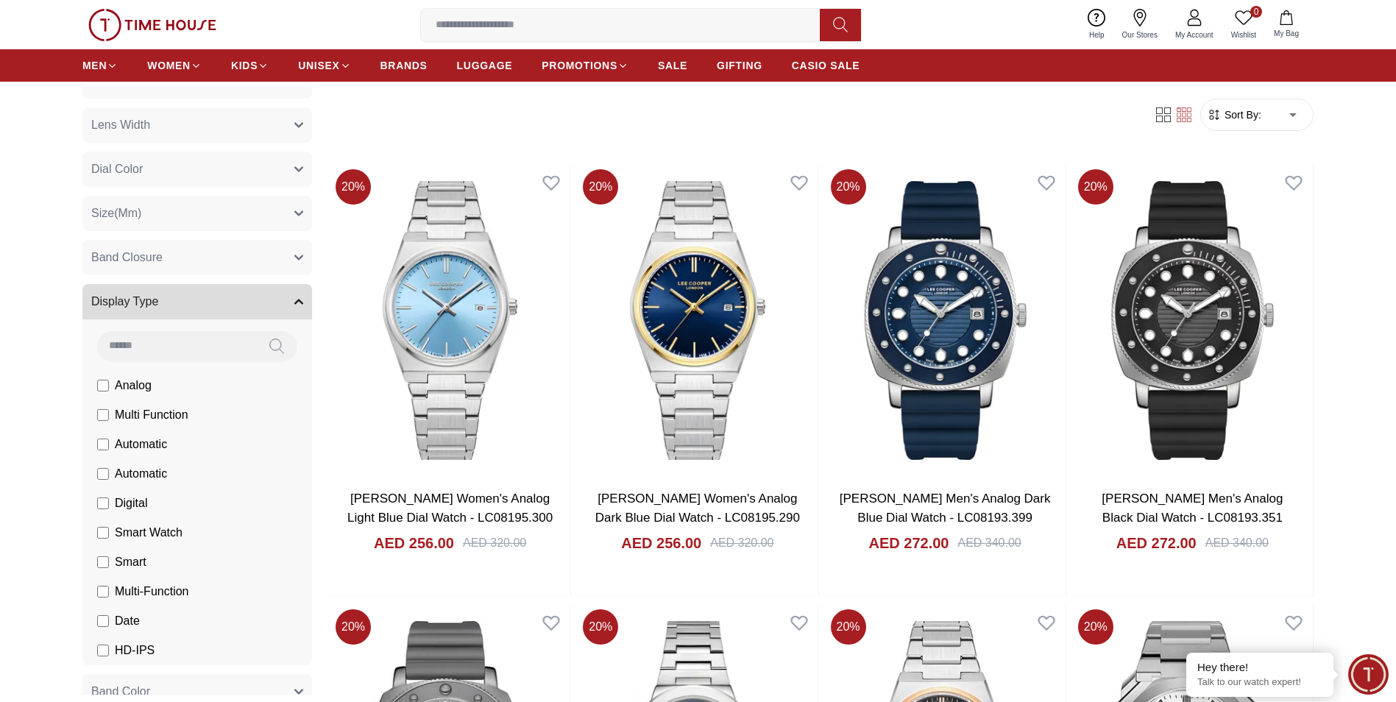
click at [277, 296] on button "Display Type" at bounding box center [197, 301] width 230 height 35
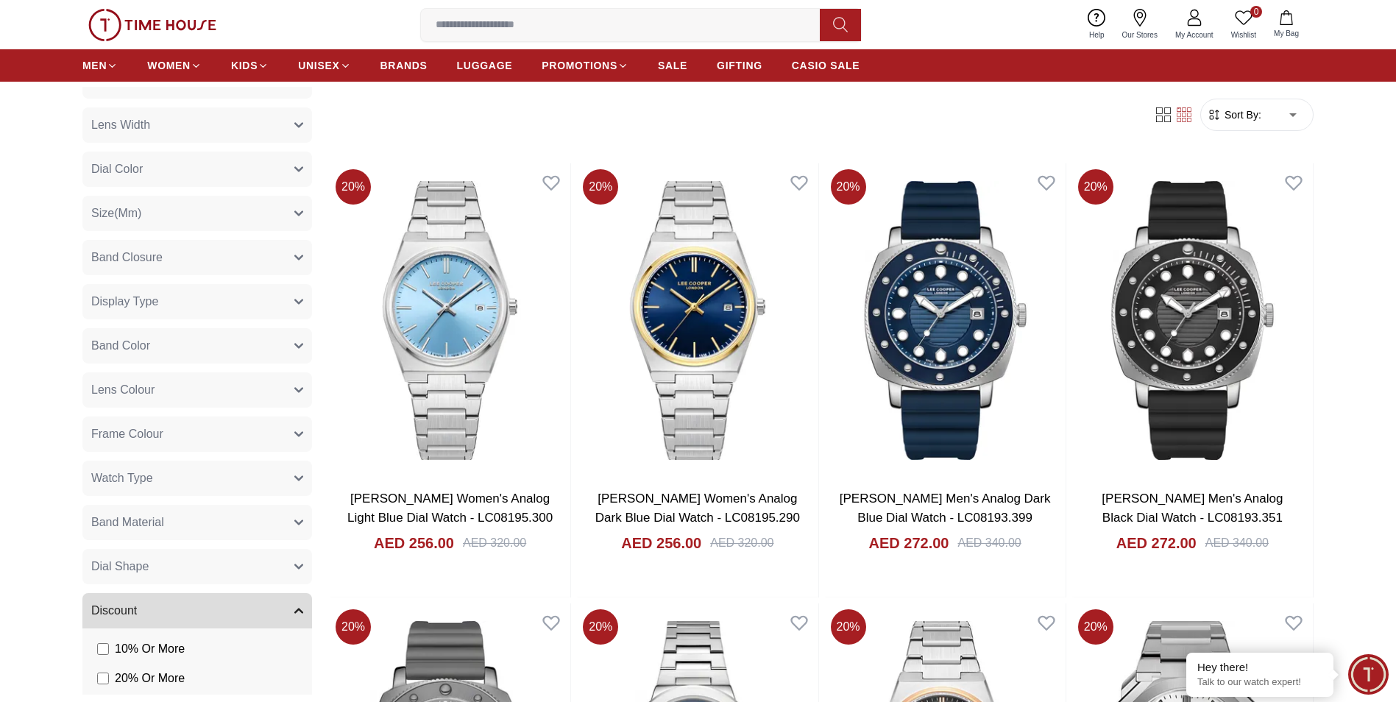
click at [294, 342] on icon "button" at bounding box center [298, 345] width 9 height 9
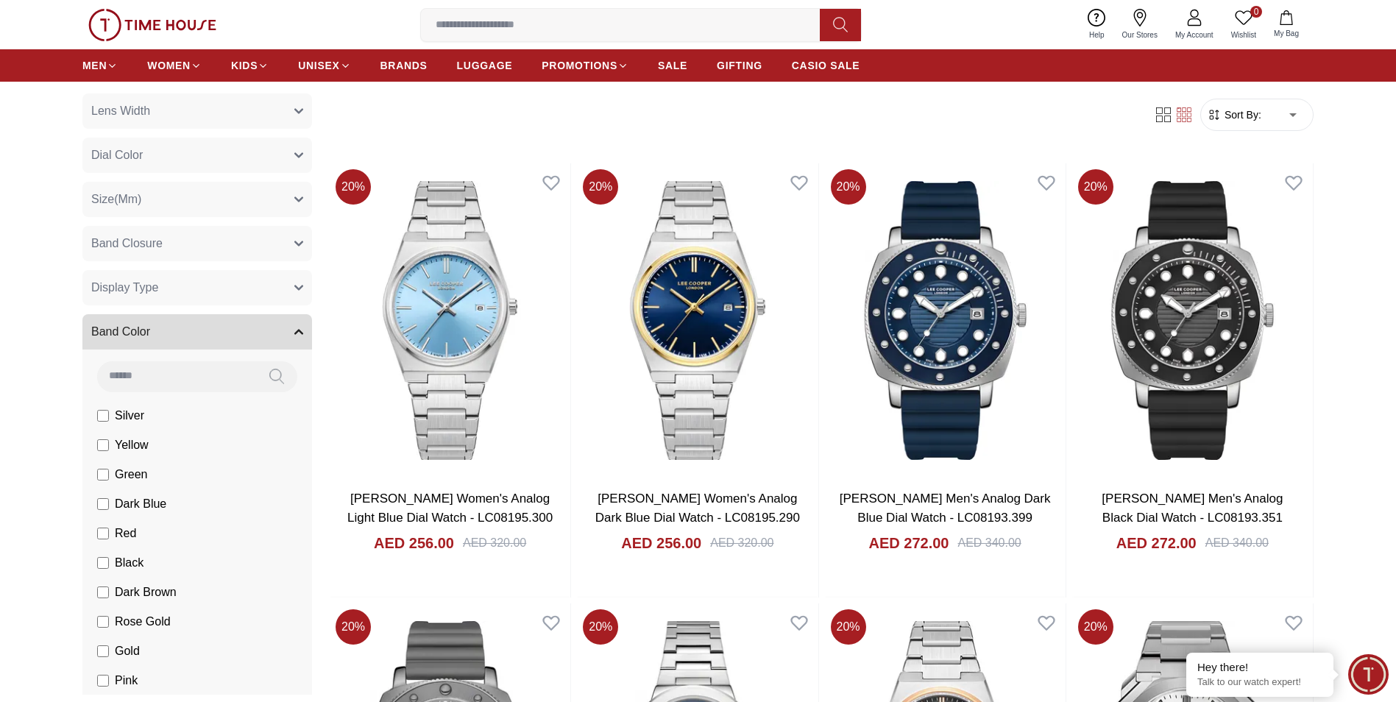
scroll to position [147, 0]
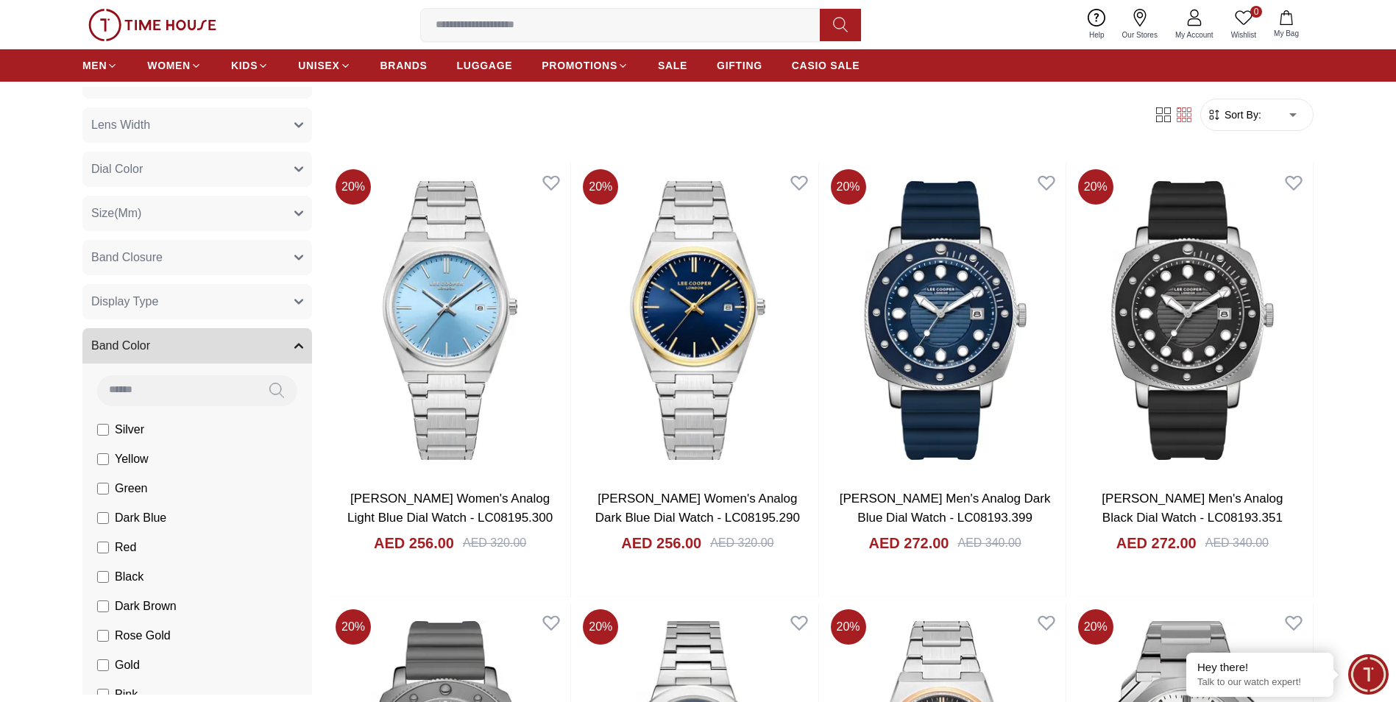
click at [268, 344] on button "Band Color" at bounding box center [197, 345] width 230 height 35
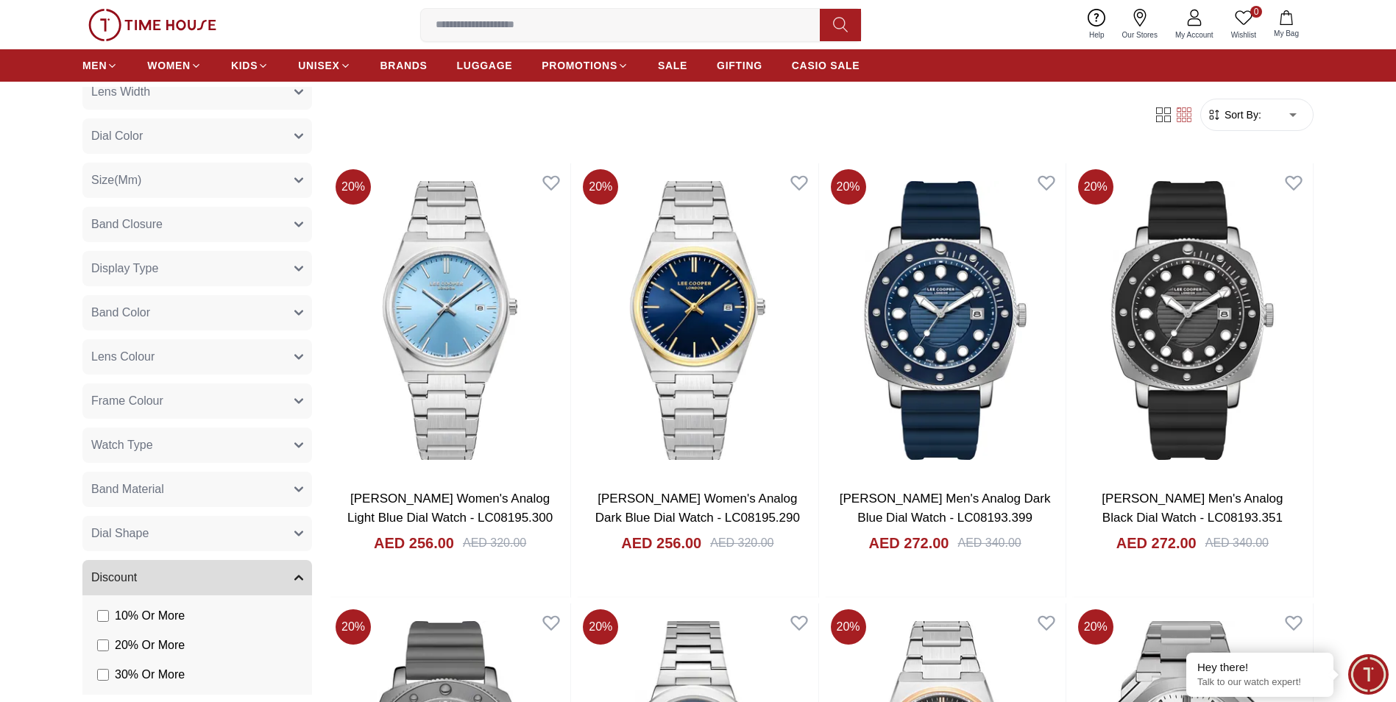
scroll to position [221, 0]
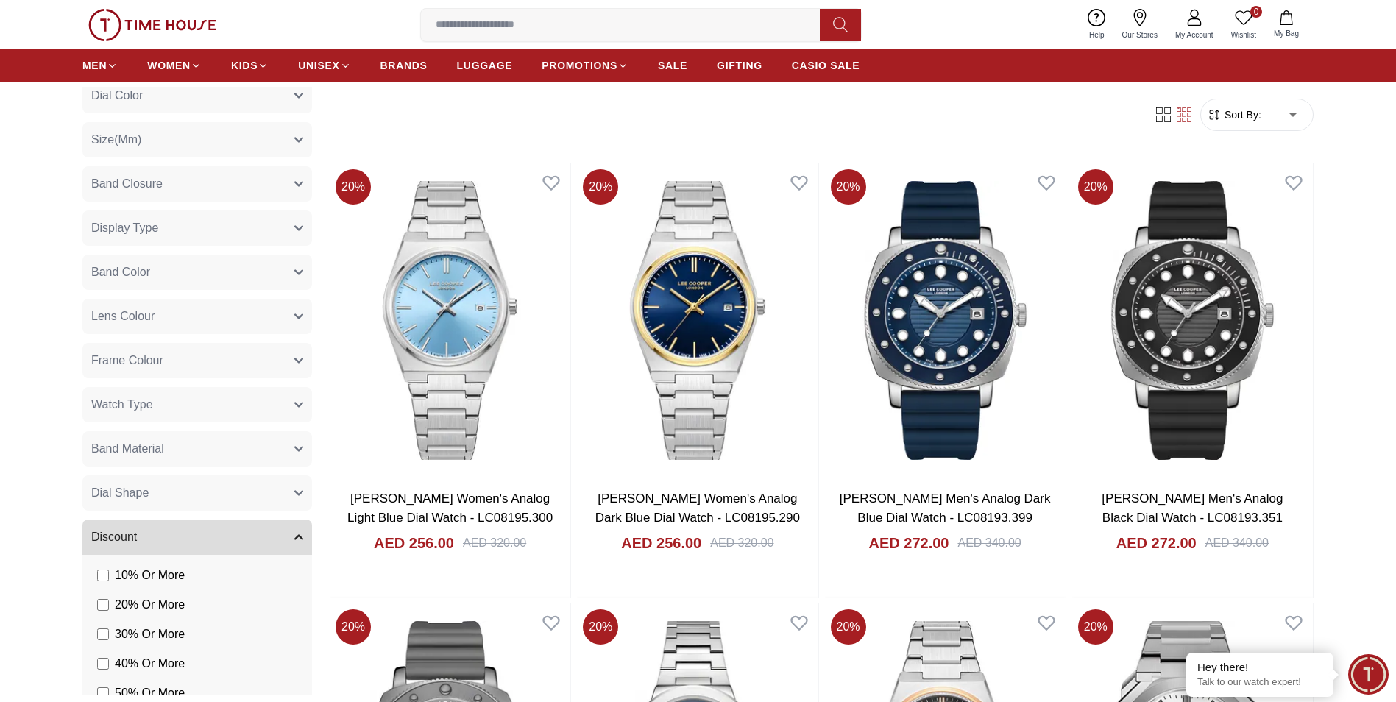
click at [280, 404] on button "Watch Type" at bounding box center [197, 404] width 230 height 35
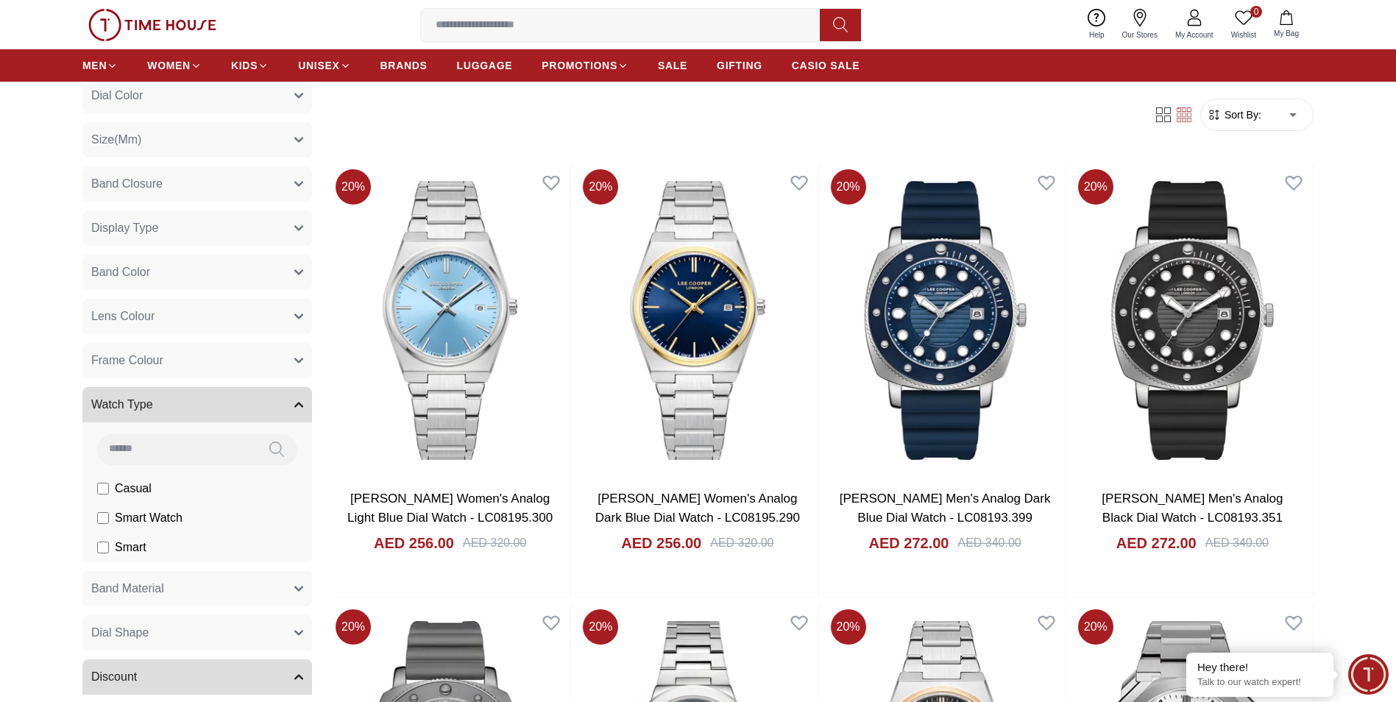
click at [281, 409] on button "Watch Type" at bounding box center [197, 404] width 230 height 35
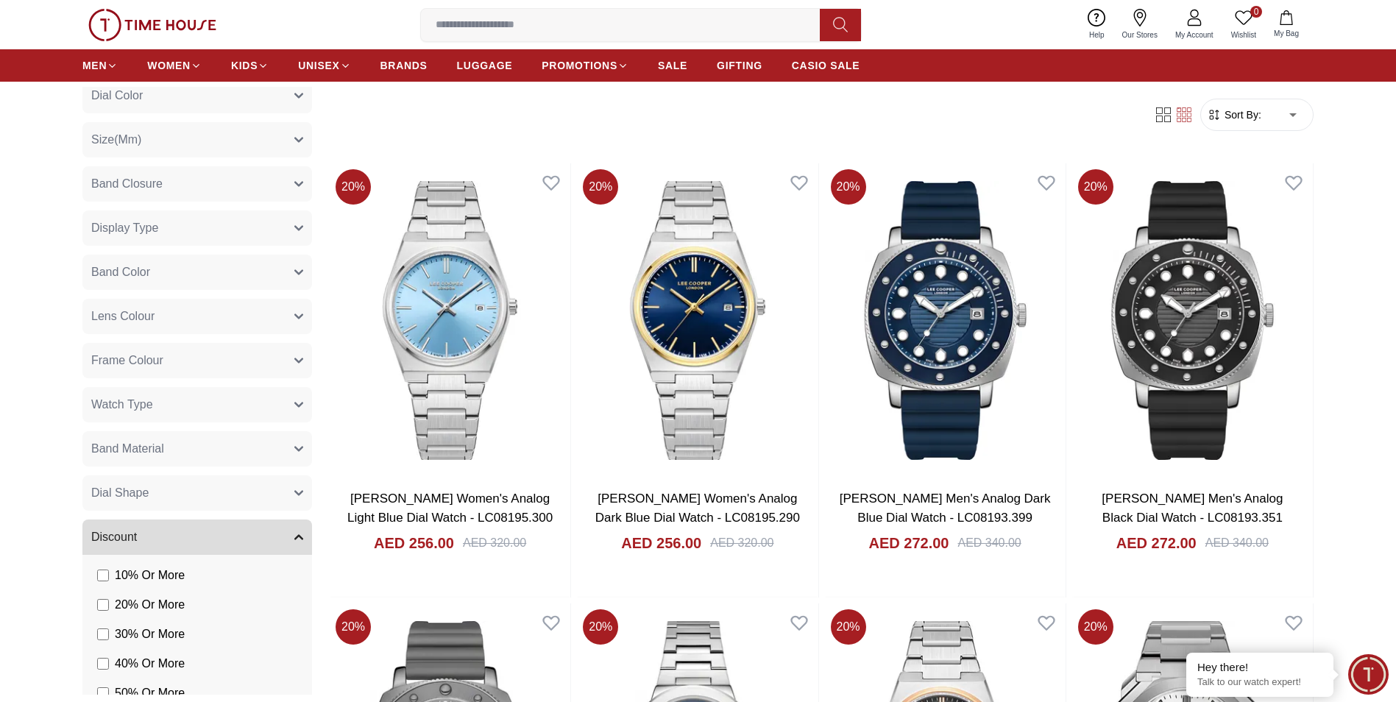
click at [294, 273] on icon "button" at bounding box center [298, 272] width 9 height 9
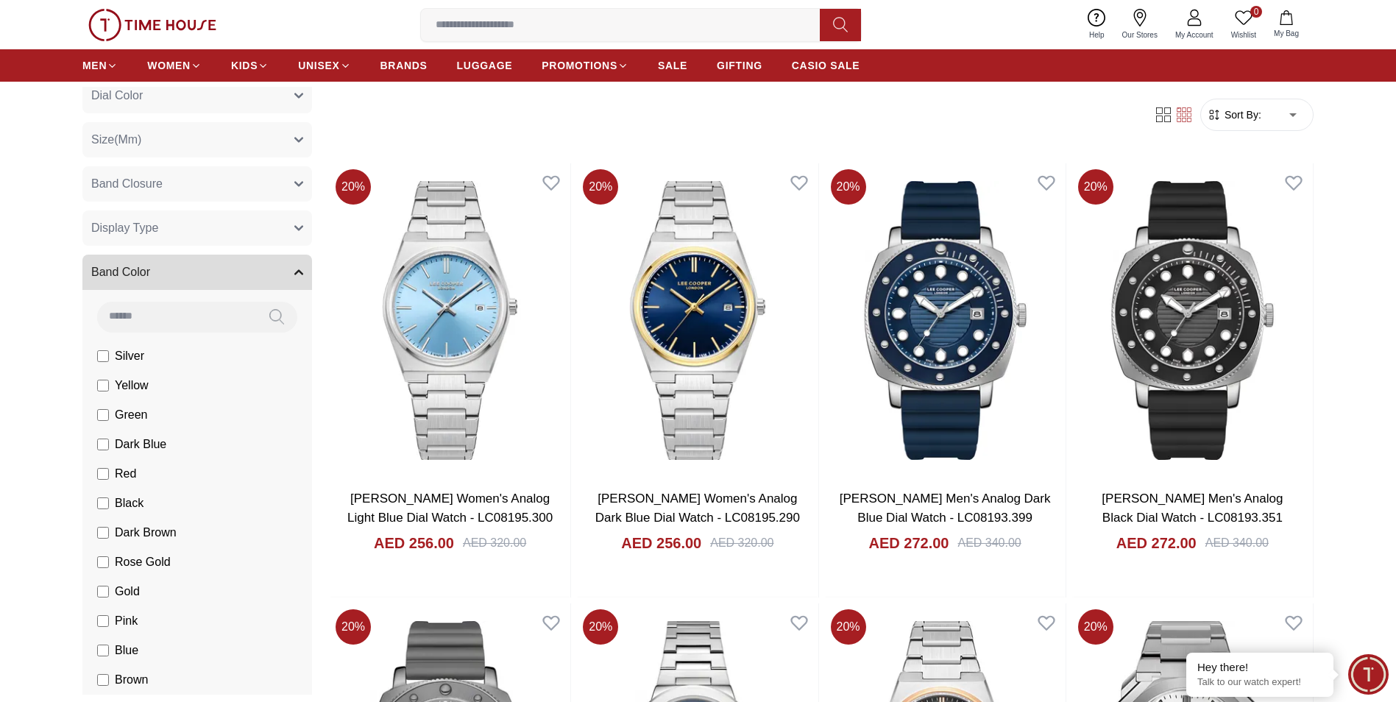
click at [107, 514] on li "Black" at bounding box center [200, 503] width 224 height 29
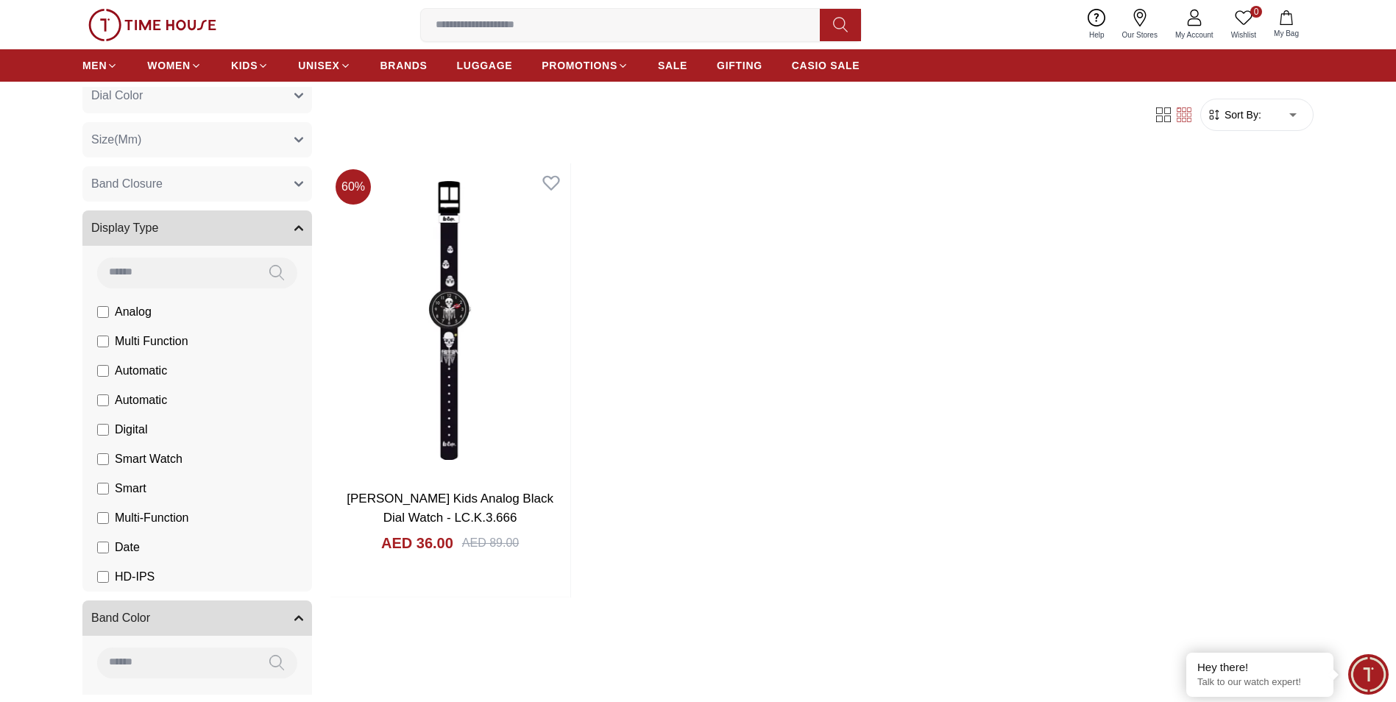
click at [277, 223] on button "Display Type" at bounding box center [197, 227] width 230 height 35
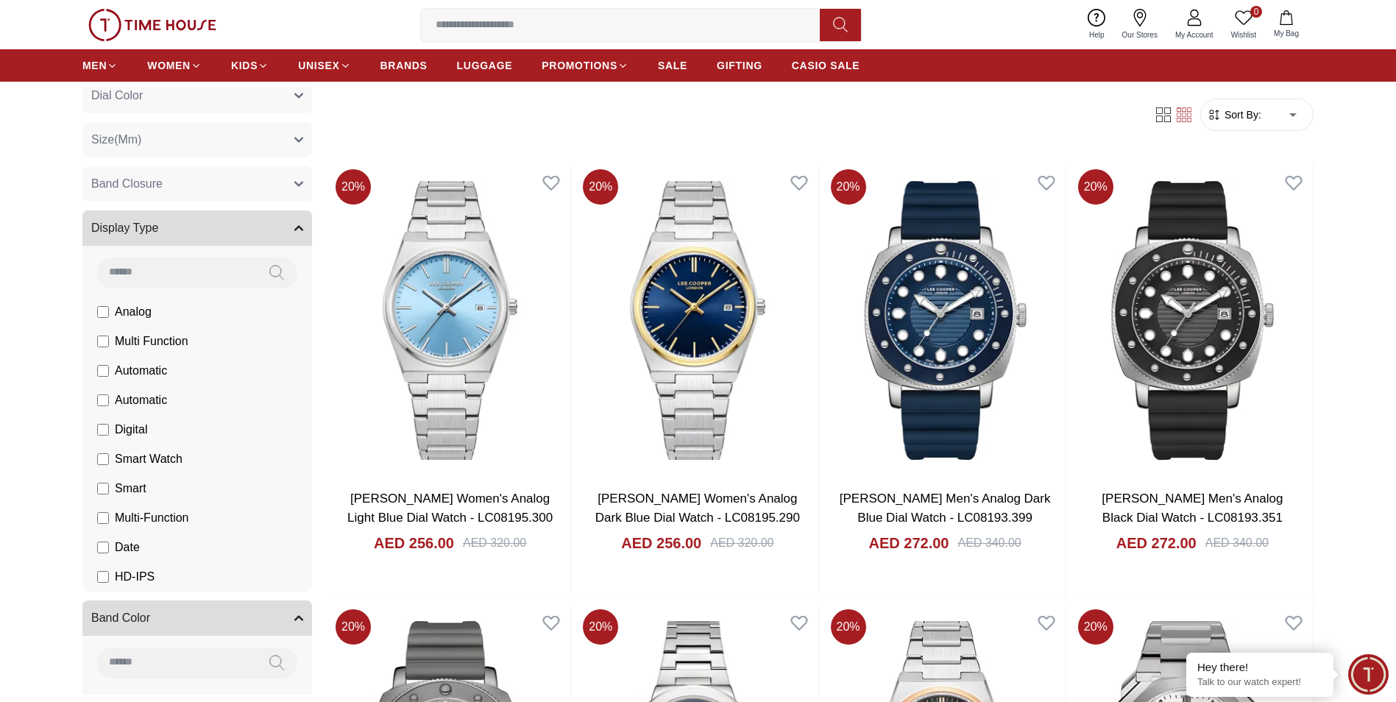
click at [278, 228] on button "Display Type" at bounding box center [197, 227] width 230 height 35
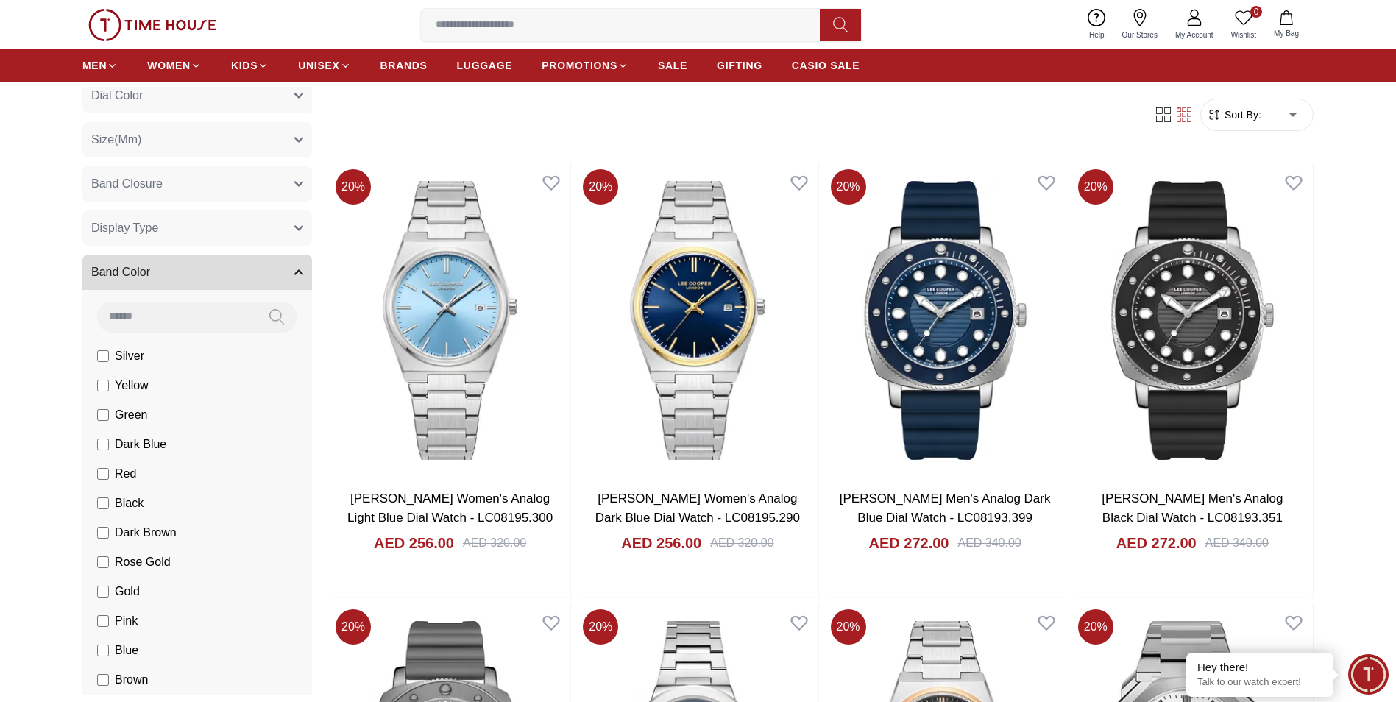
click at [294, 271] on icon "button" at bounding box center [298, 272] width 9 height 9
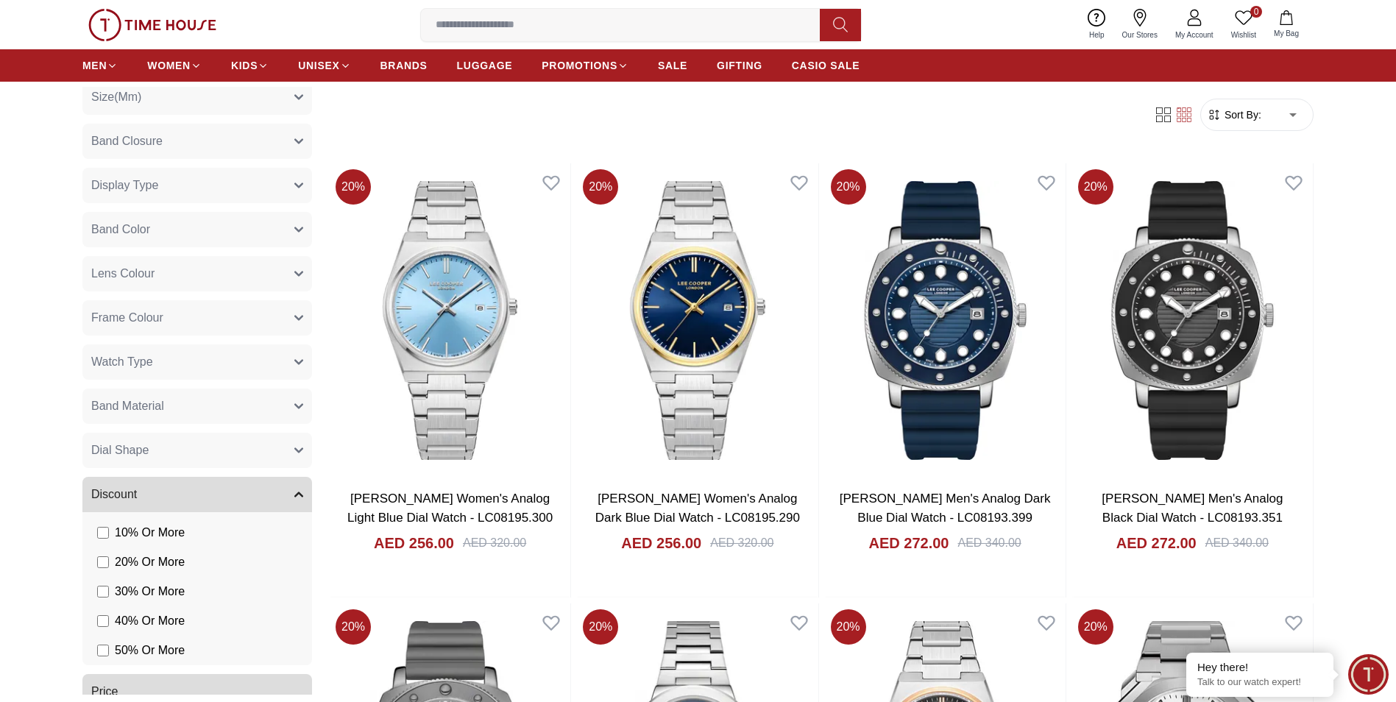
scroll to position [367, 0]
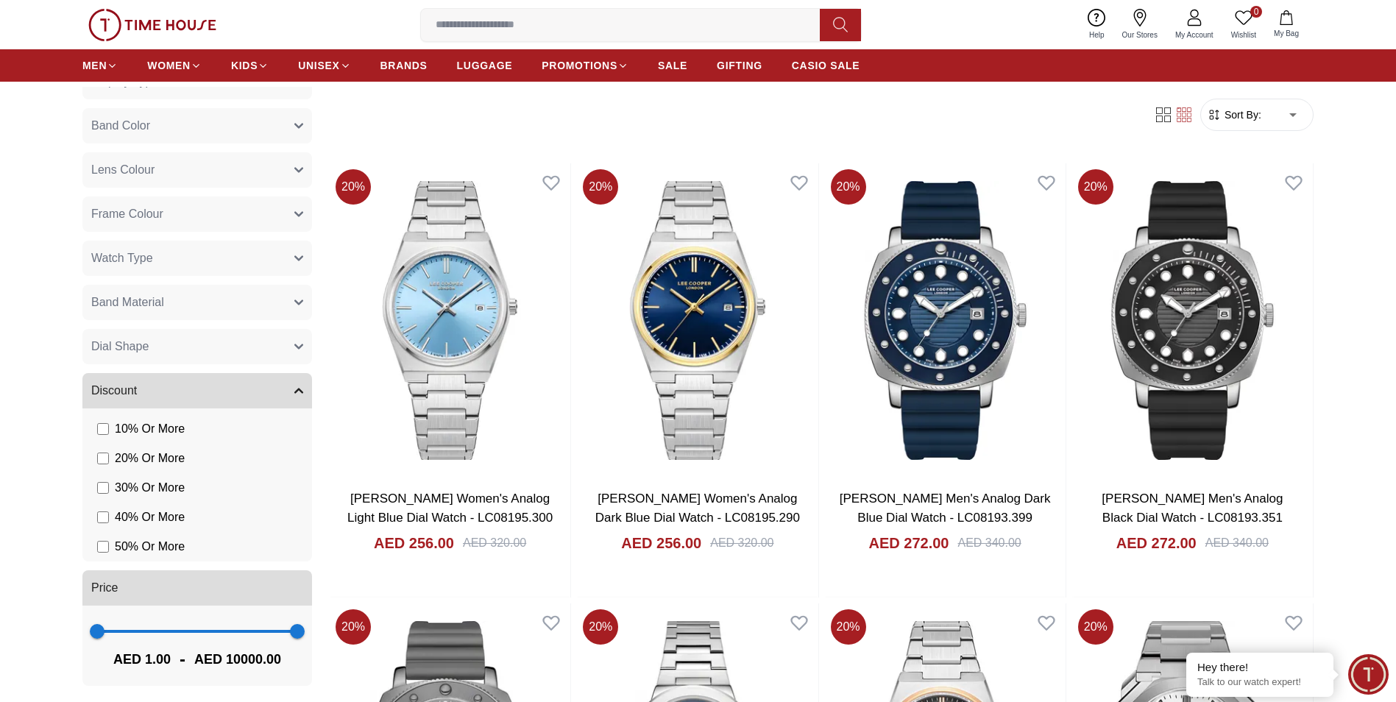
click at [279, 394] on button "Discount" at bounding box center [197, 390] width 230 height 35
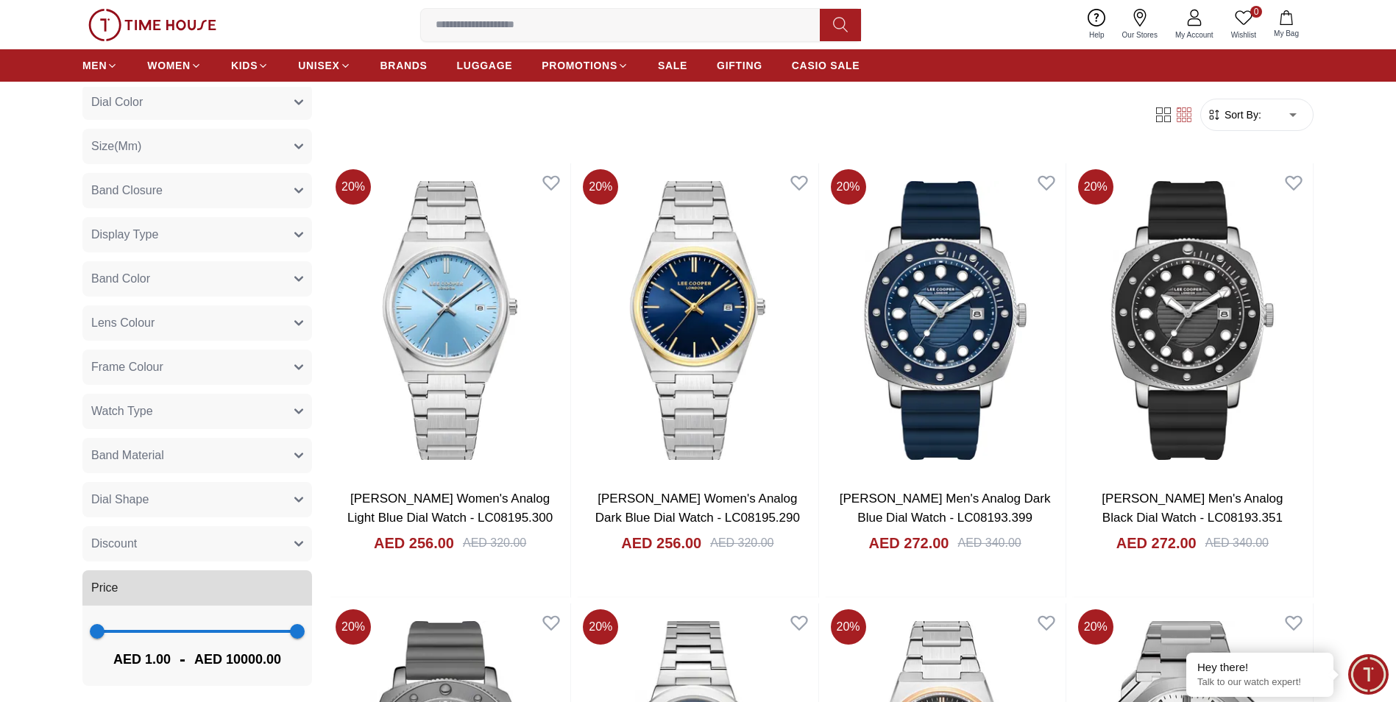
scroll to position [214, 0]
click at [284, 492] on button "Dial Shape" at bounding box center [197, 499] width 230 height 35
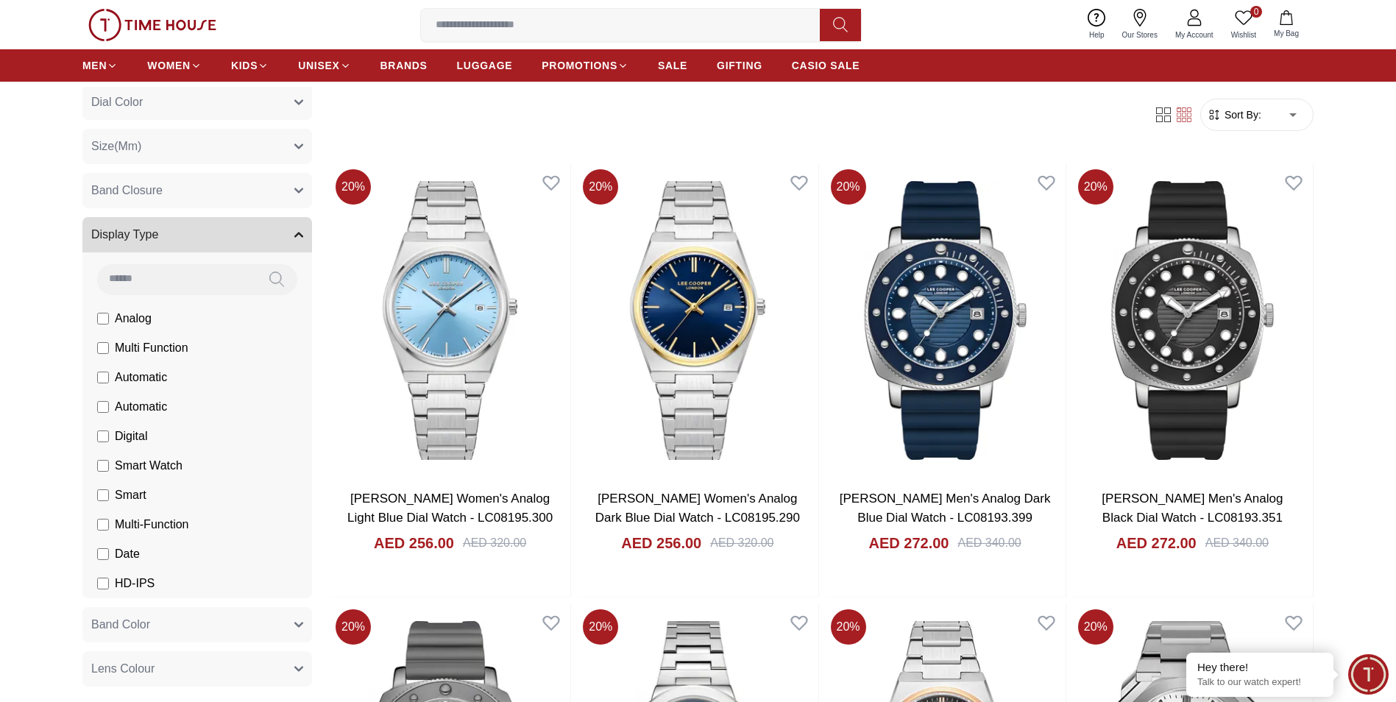
click at [294, 232] on icon "button" at bounding box center [298, 234] width 9 height 9
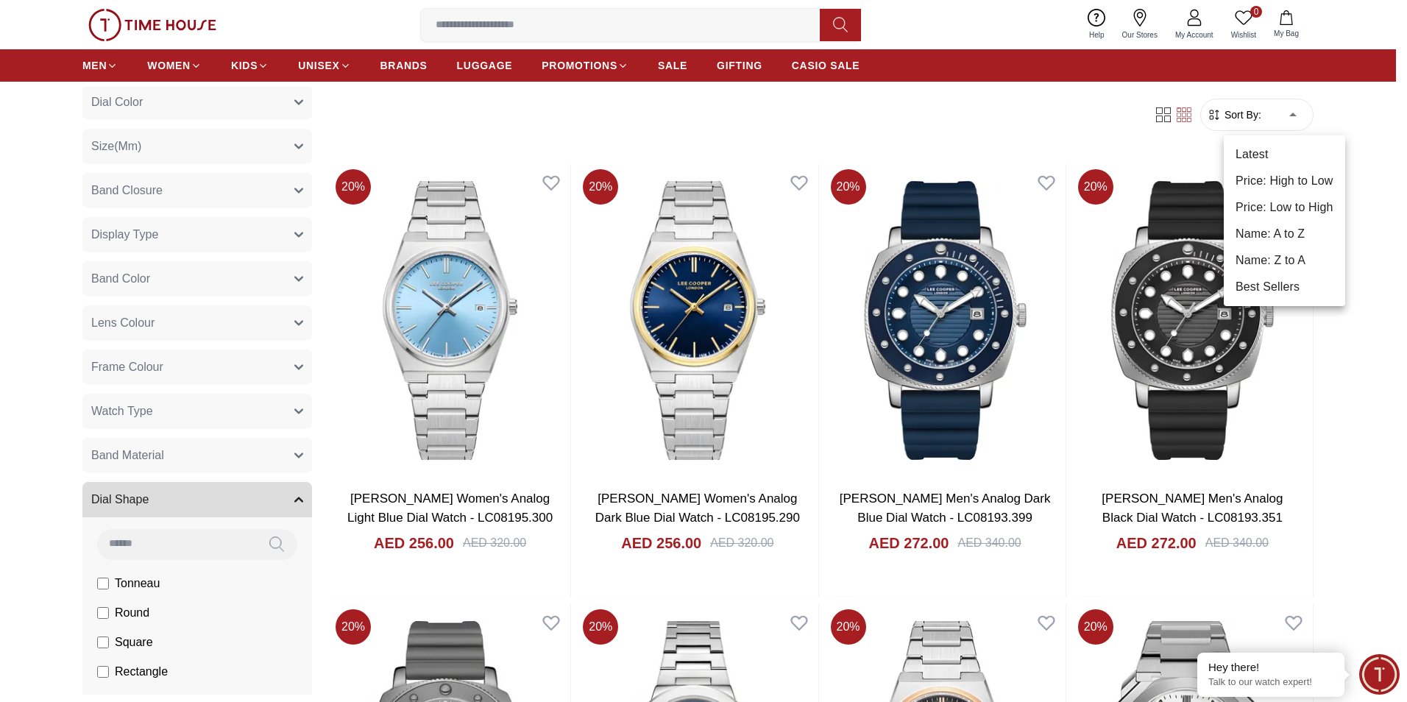
click at [1289, 208] on li "Price: Low to High" at bounding box center [1284, 207] width 121 height 26
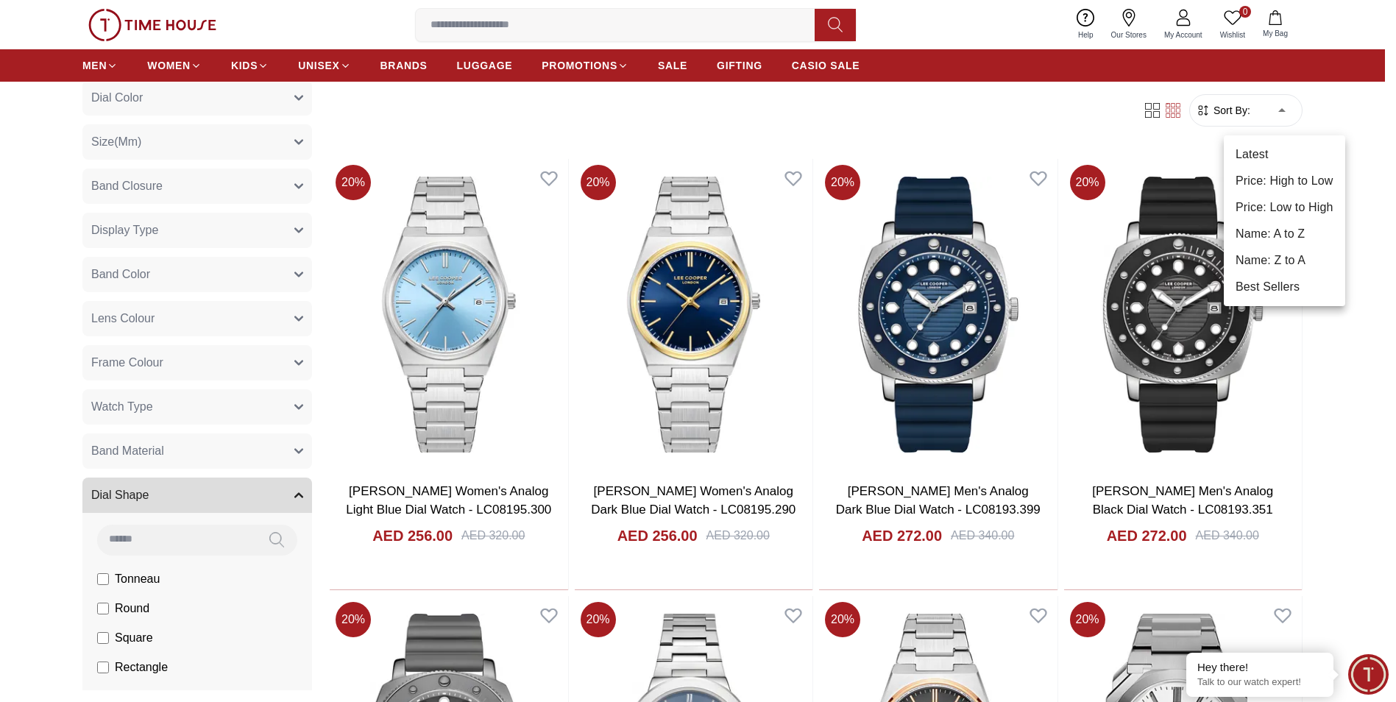
type input "*"
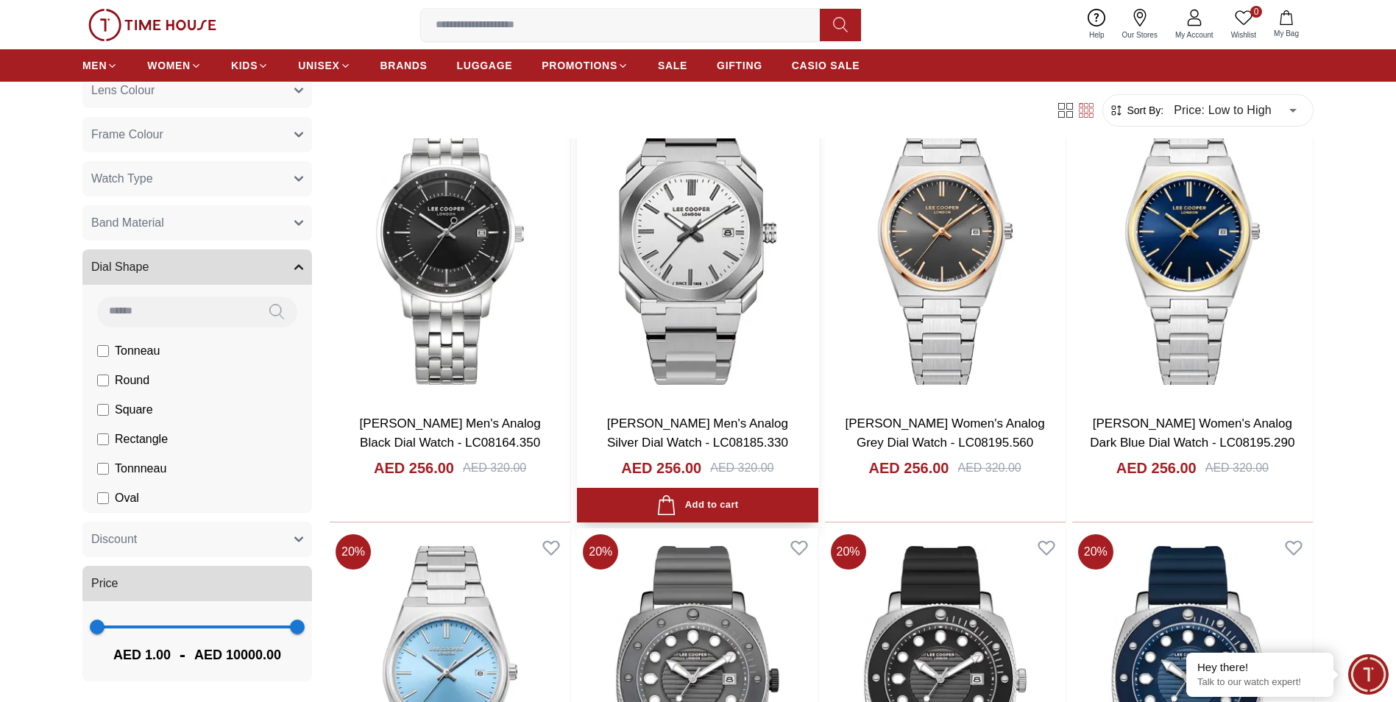
scroll to position [1325, 0]
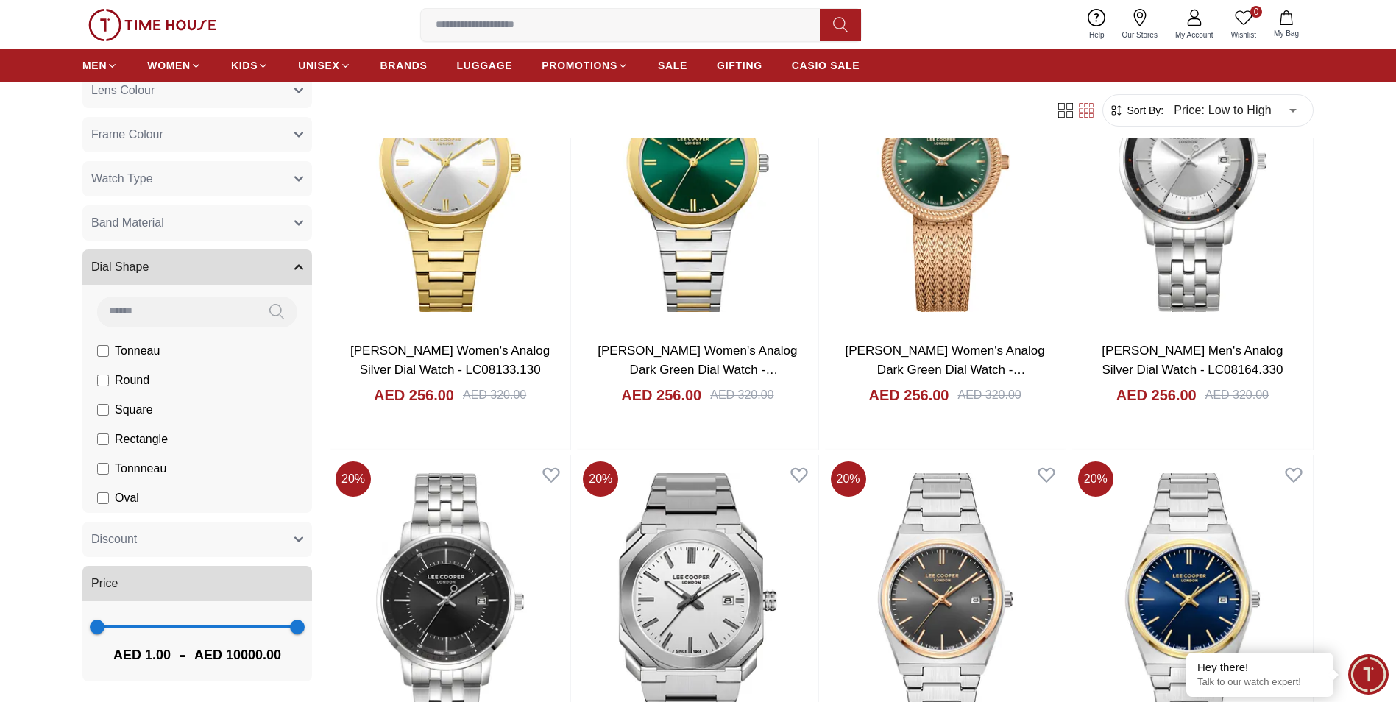
click at [144, 30] on img at bounding box center [152, 25] width 128 height 32
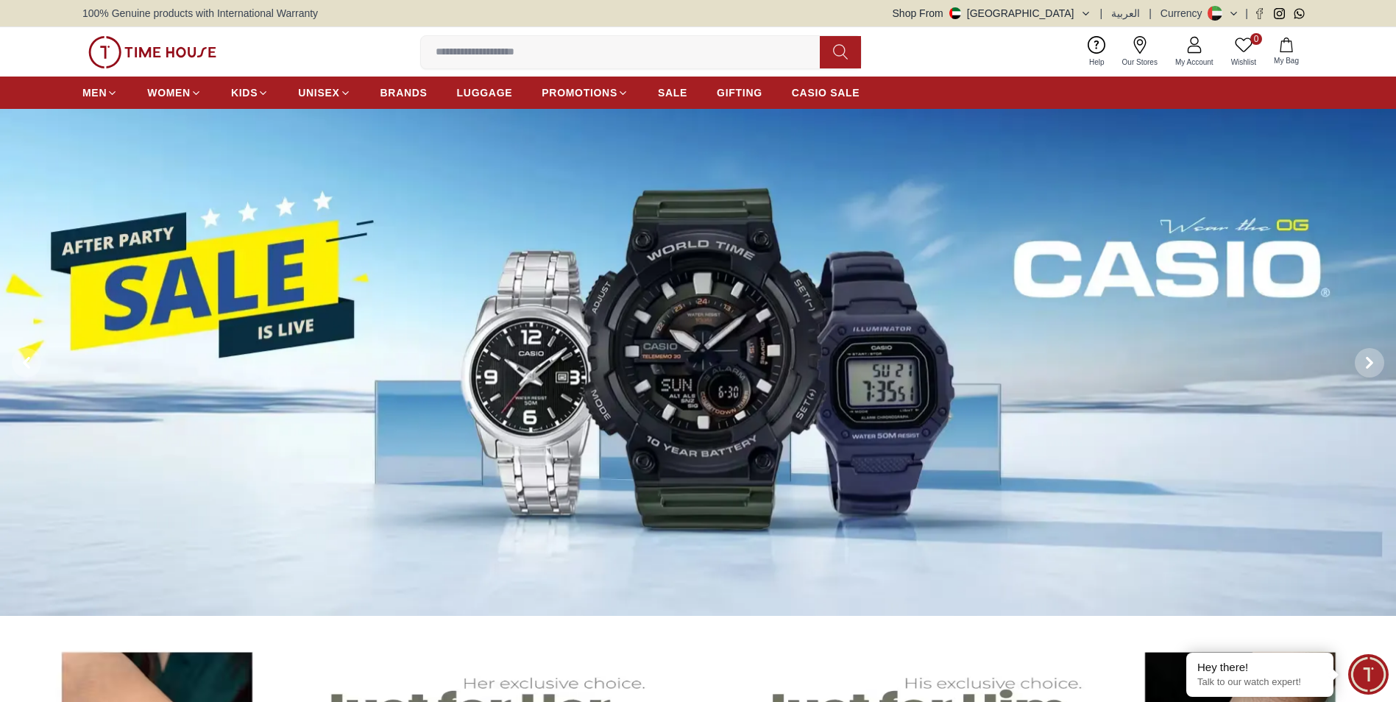
click at [538, 385] on img at bounding box center [698, 363] width 1396 height 508
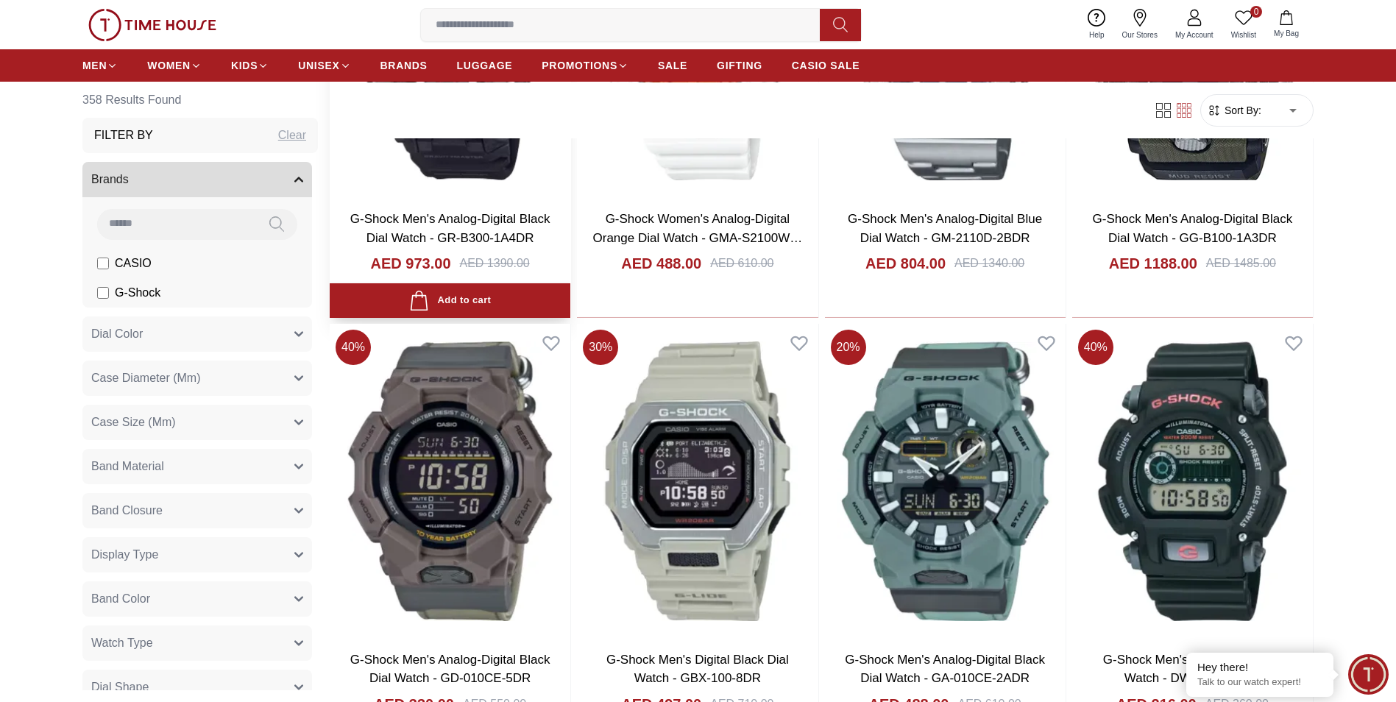
scroll to position [2134, 0]
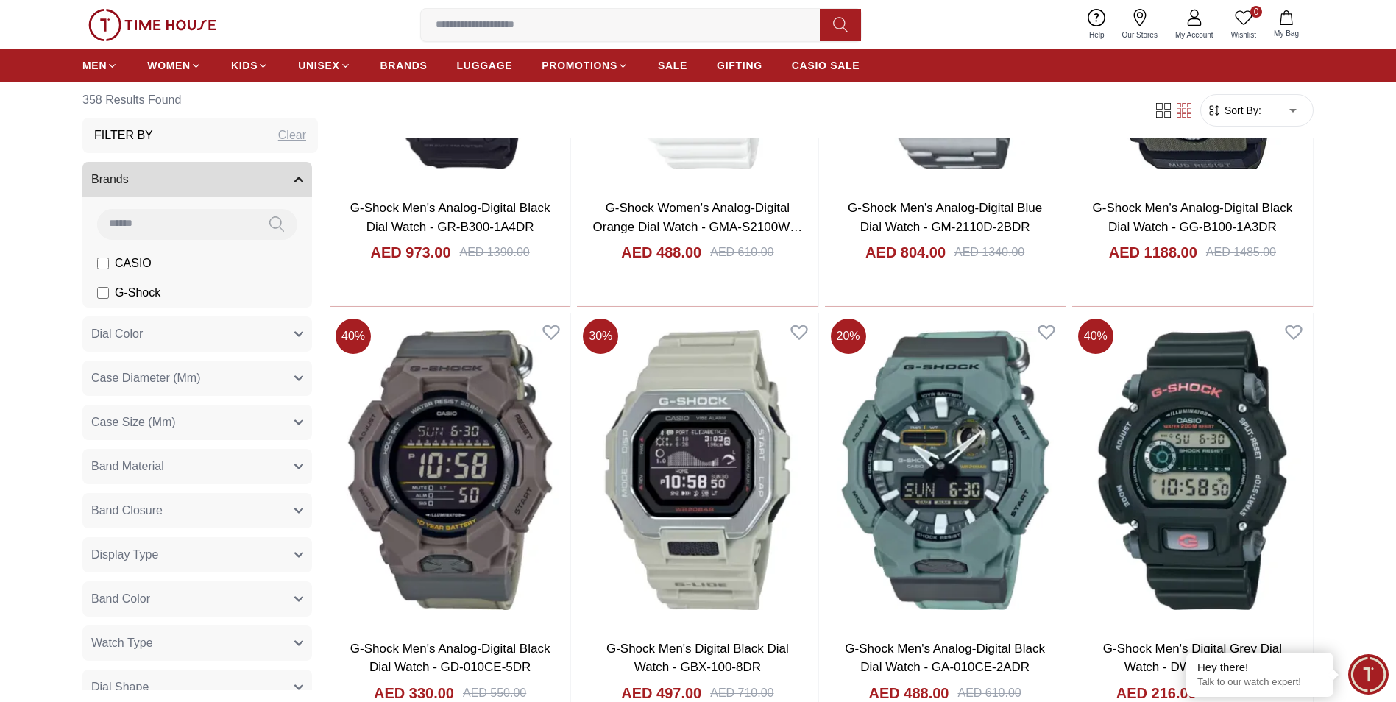
click at [278, 173] on button "Brands" at bounding box center [197, 179] width 230 height 35
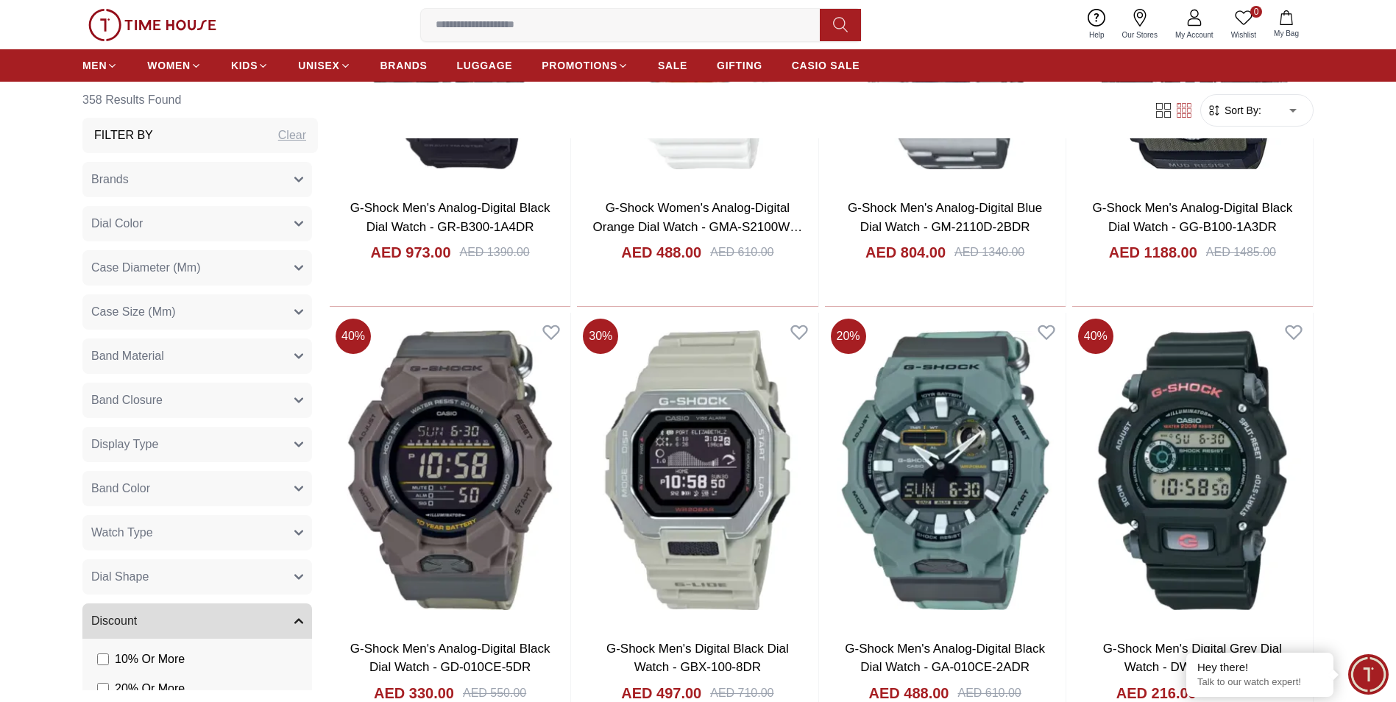
click at [288, 542] on button "Watch Type" at bounding box center [197, 532] width 230 height 35
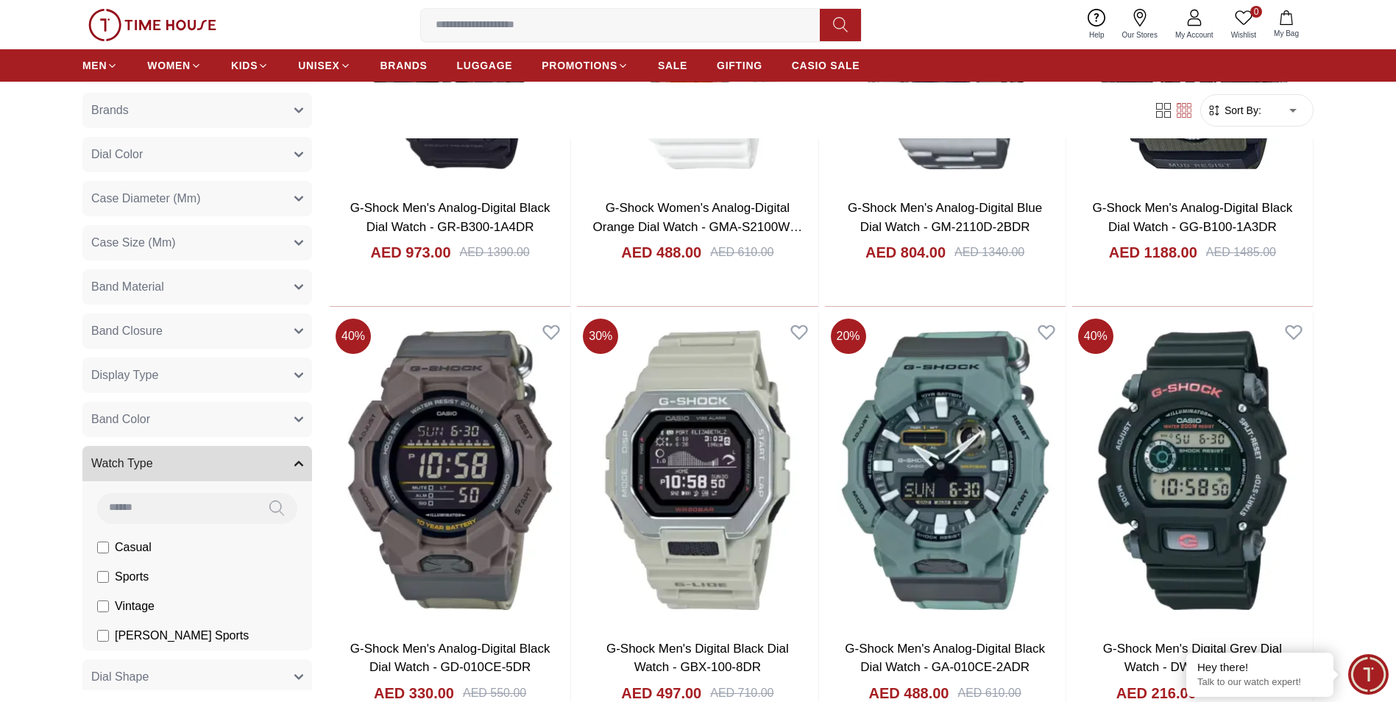
scroll to position [147, 0]
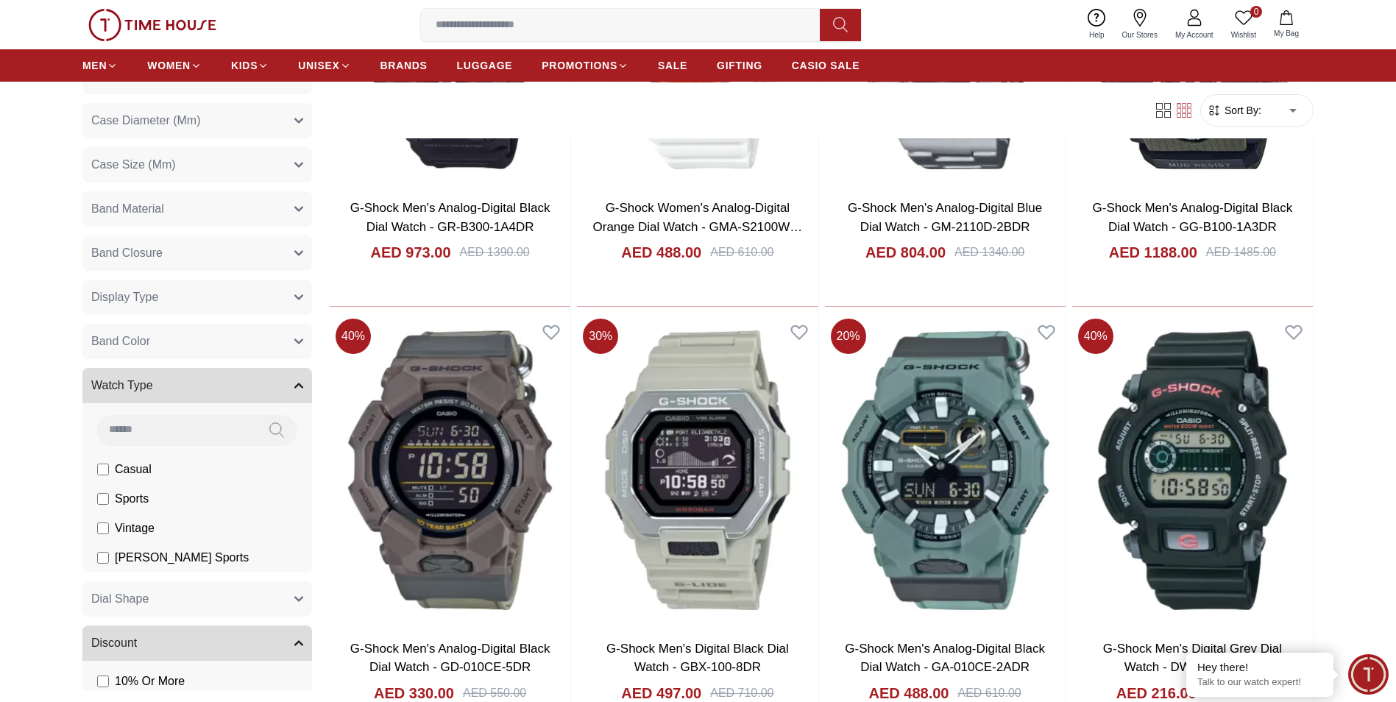
click at [93, 467] on li "Casual" at bounding box center [200, 469] width 224 height 29
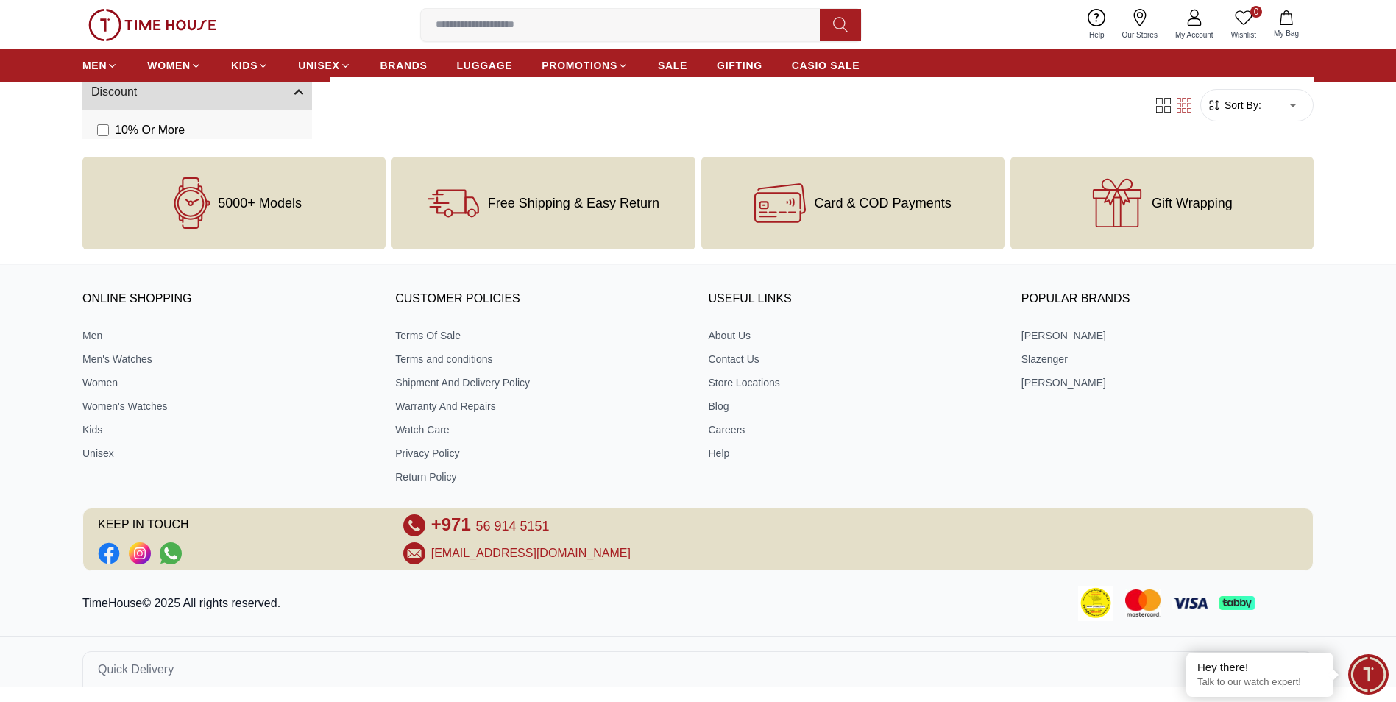
scroll to position [2134, 0]
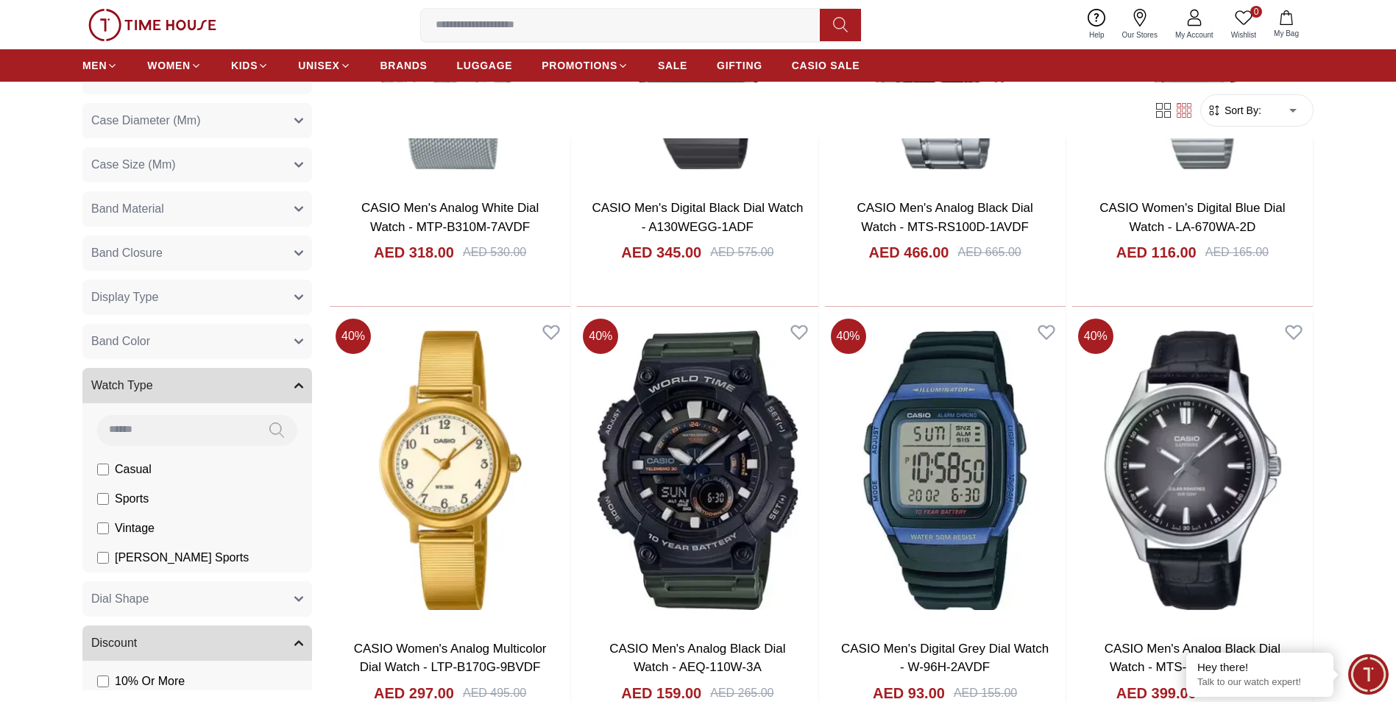
click at [281, 390] on button "Watch Type" at bounding box center [197, 385] width 230 height 35
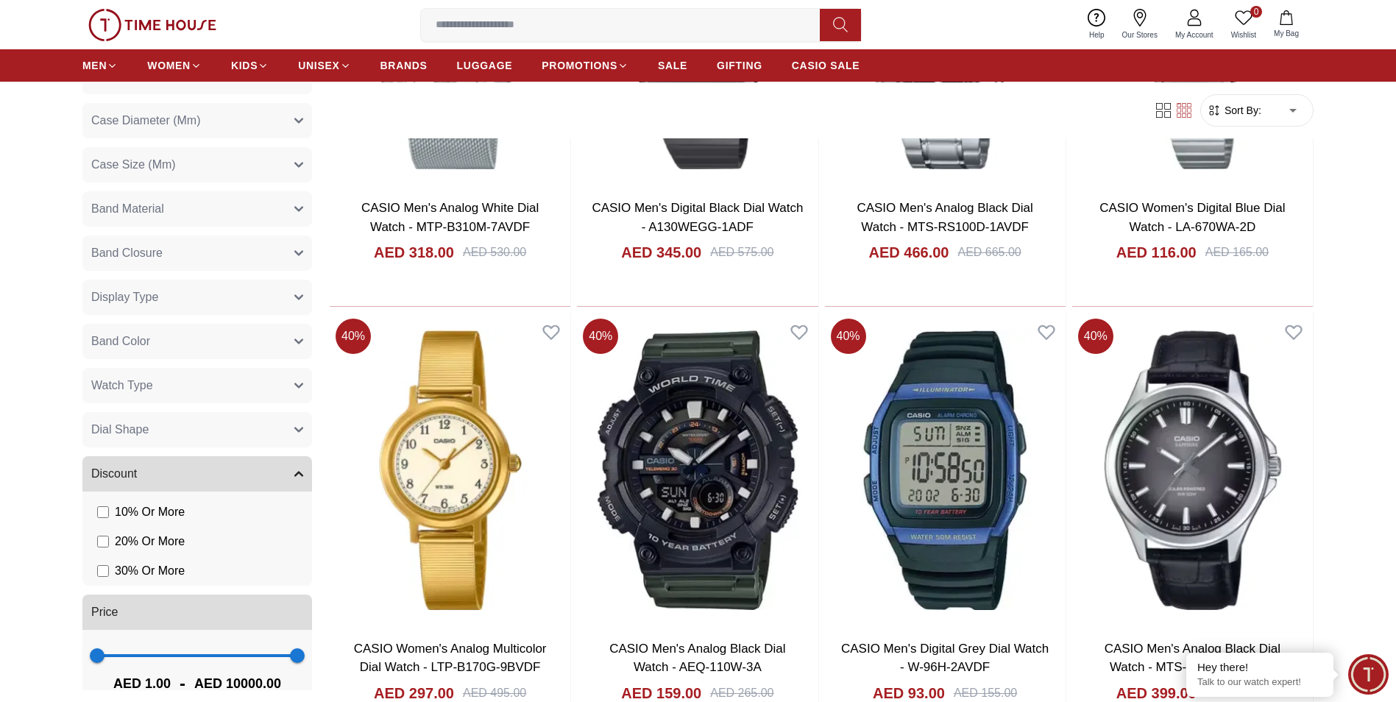
click at [288, 423] on button "Dial Shape" at bounding box center [197, 429] width 230 height 35
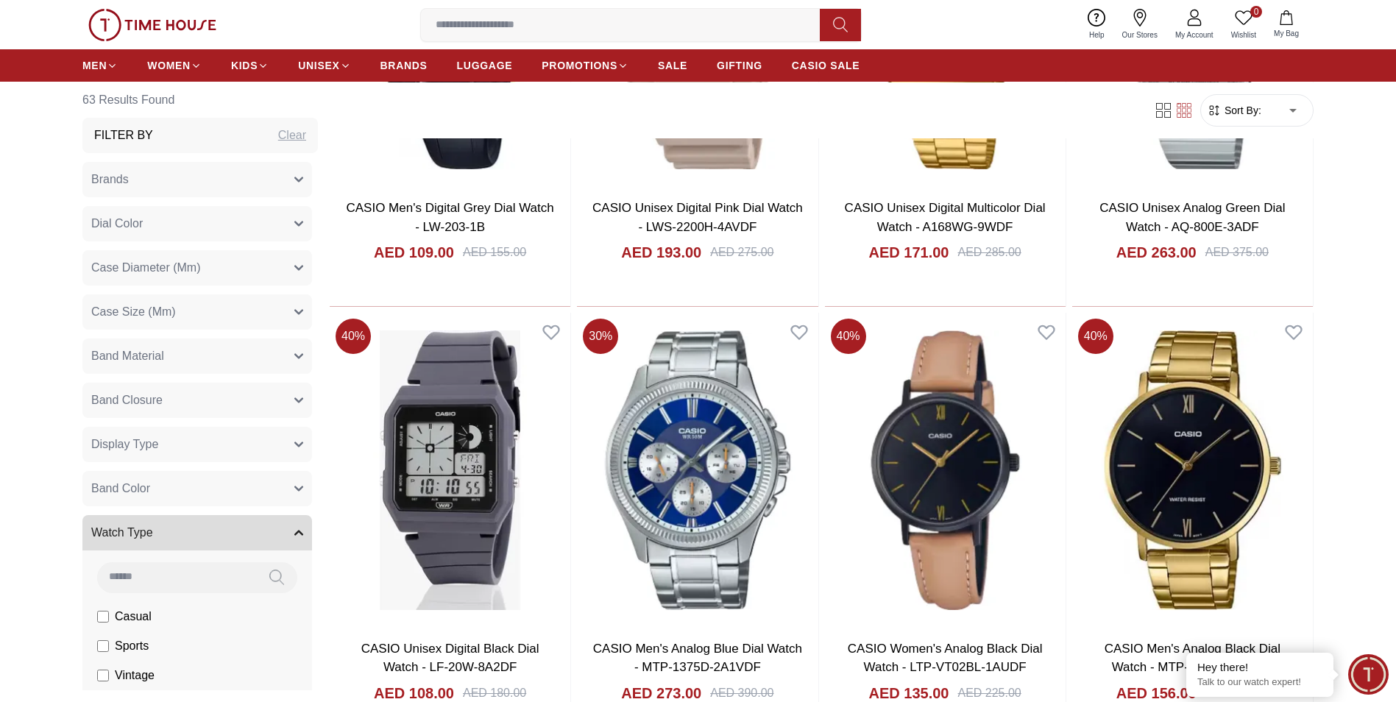
click at [276, 273] on button "Case Diameter (Mm)" at bounding box center [197, 267] width 230 height 35
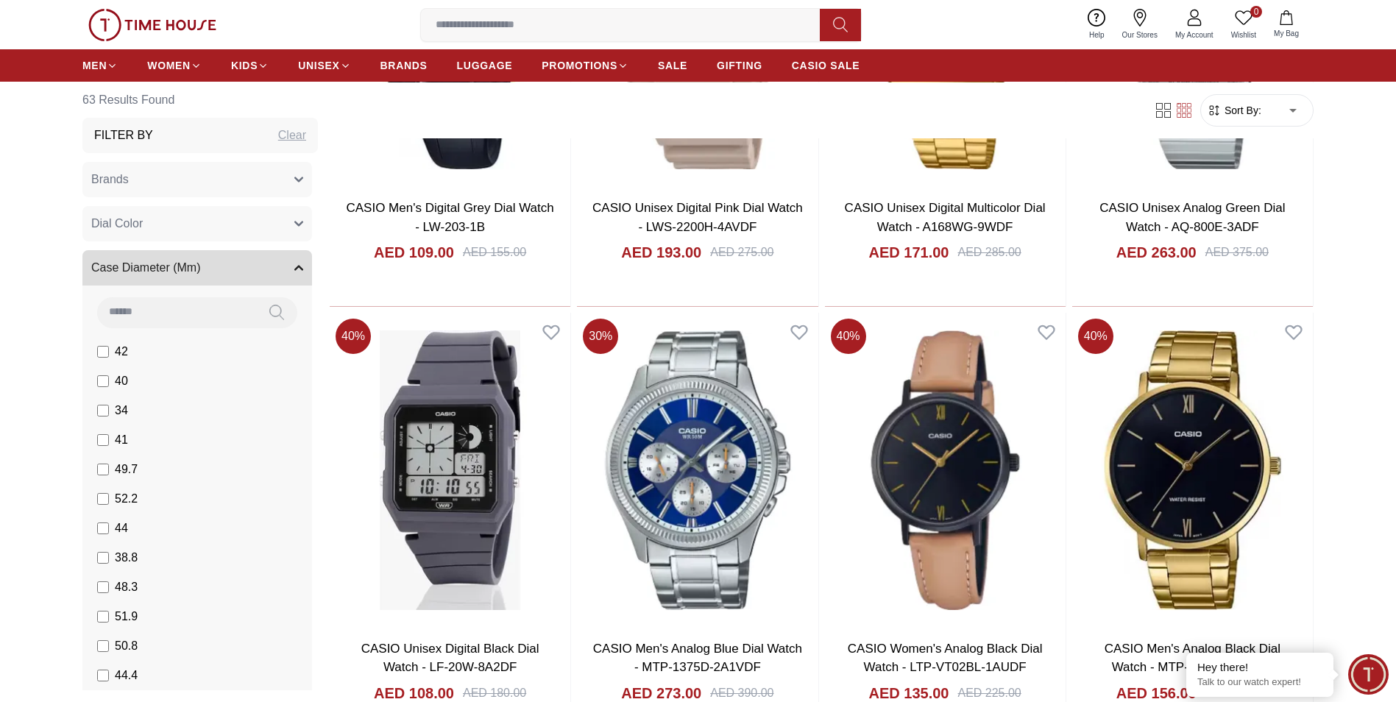
click at [276, 273] on button "Case Diameter (Mm)" at bounding box center [197, 267] width 230 height 35
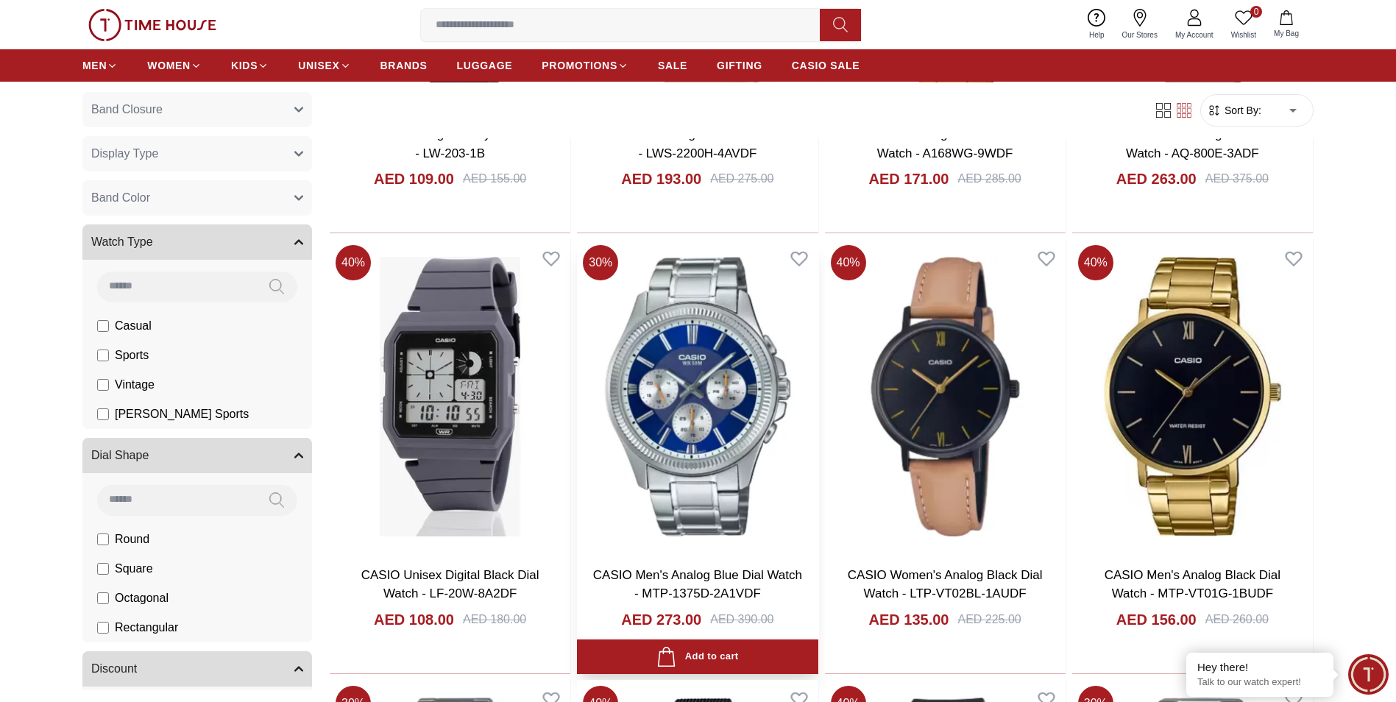
scroll to position [294, 0]
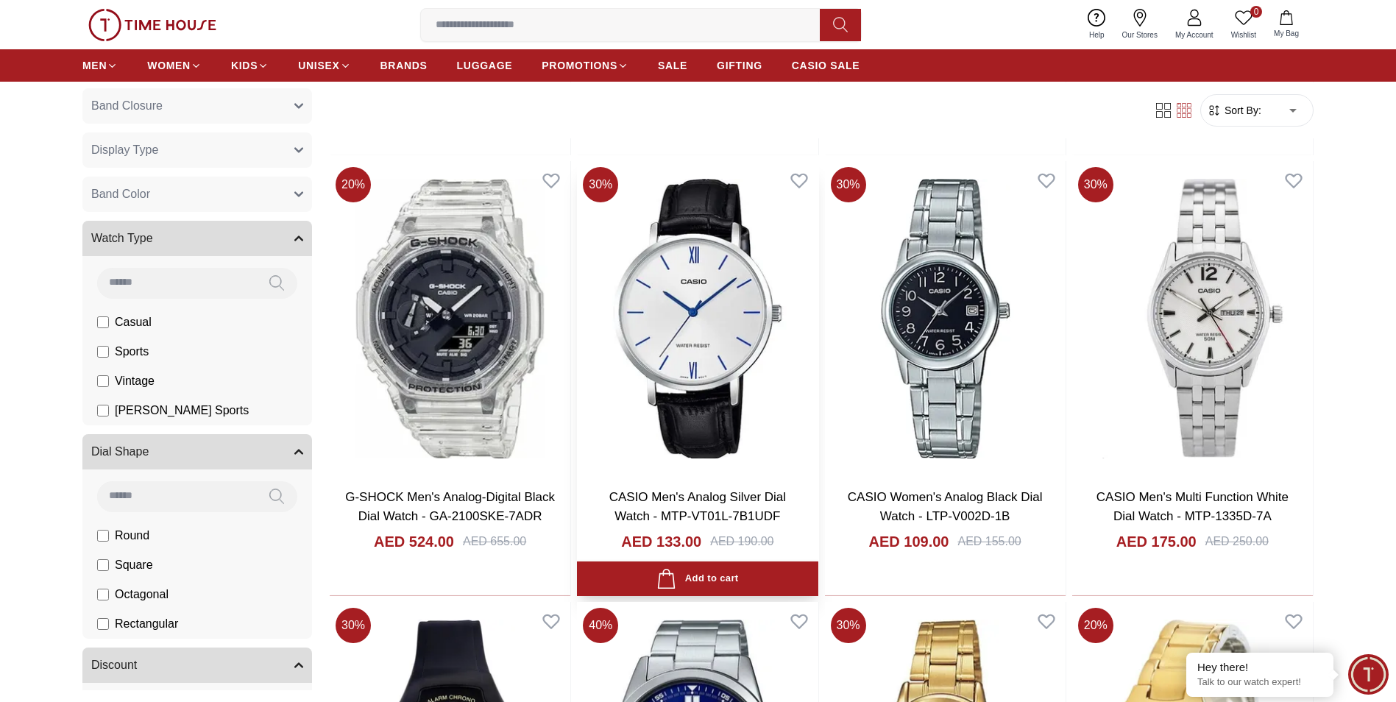
scroll to position [5372, 0]
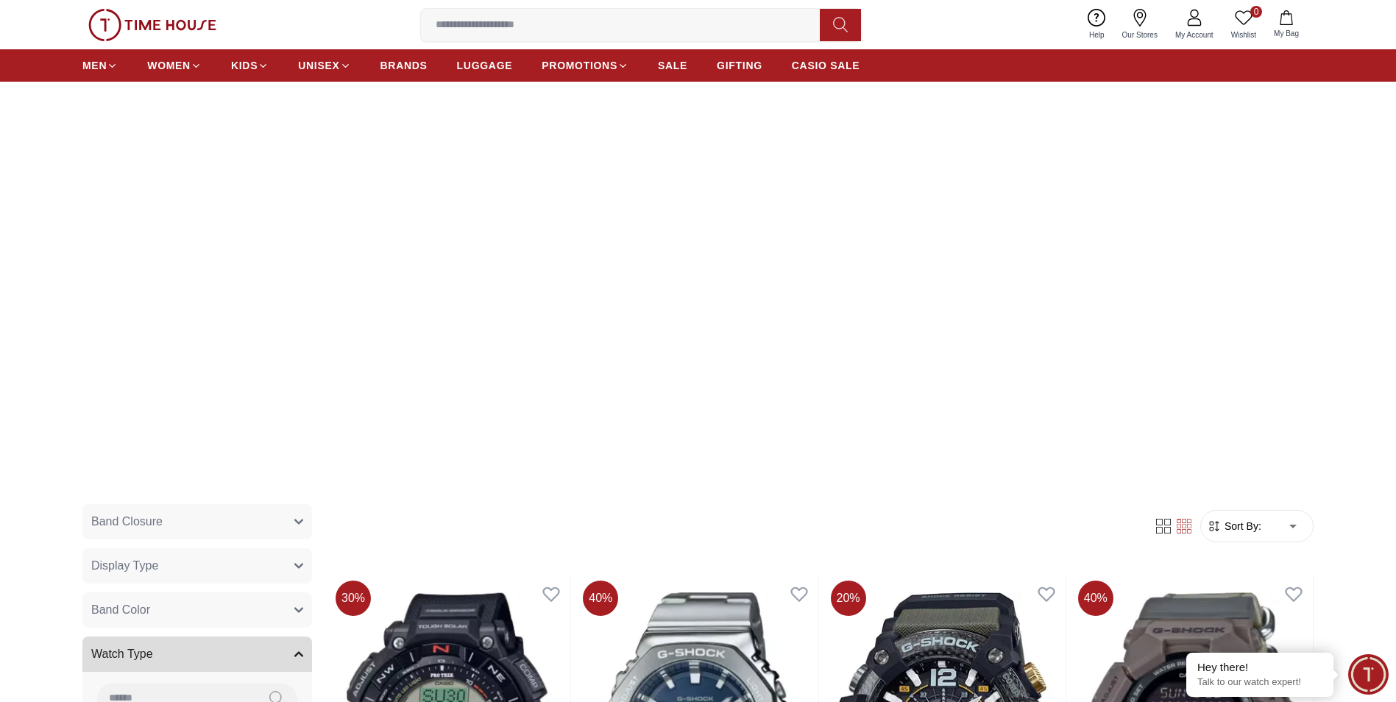
scroll to position [147, 0]
